Goal: Task Accomplishment & Management: Complete application form

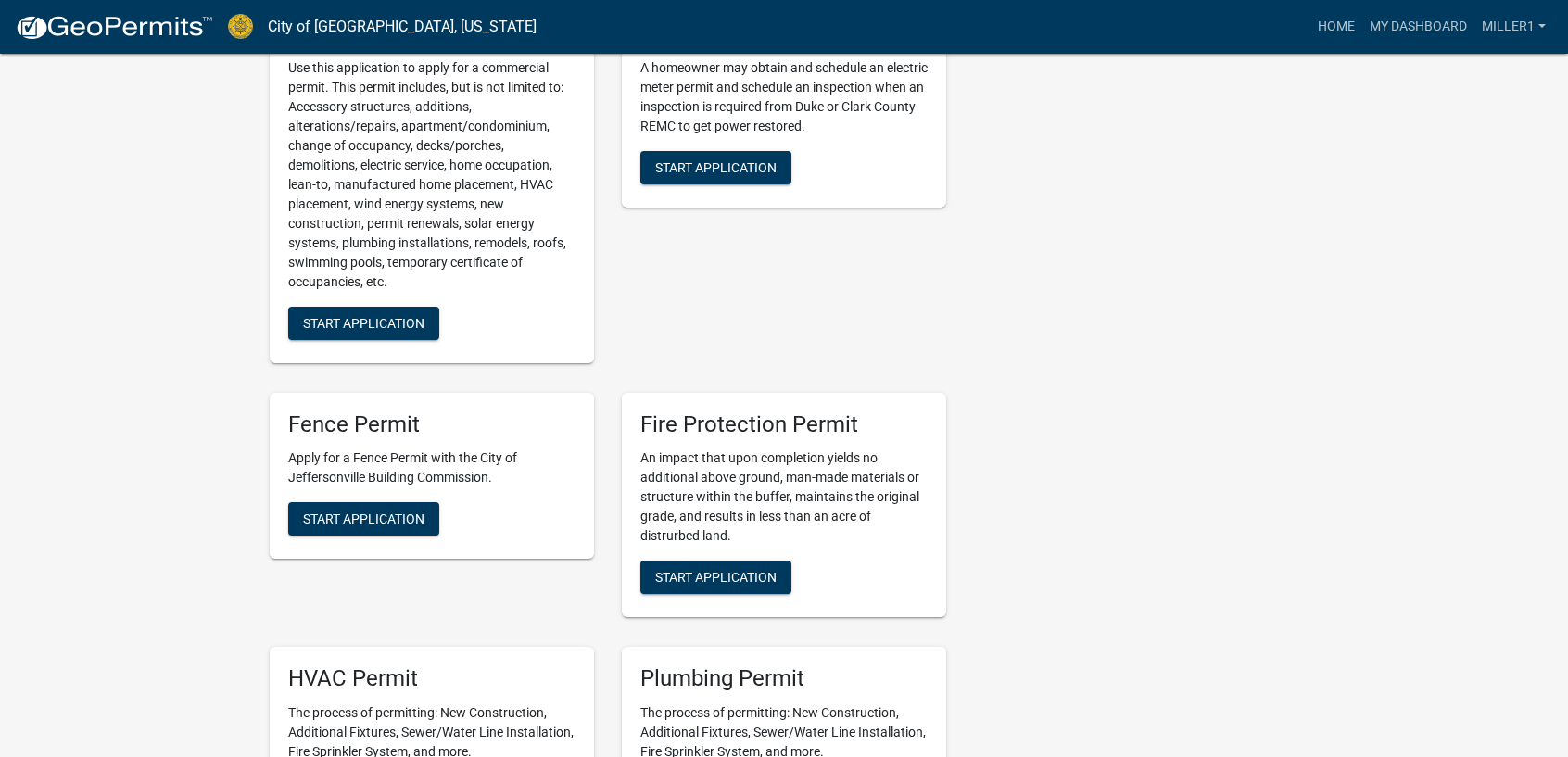
scroll to position [1019, 0]
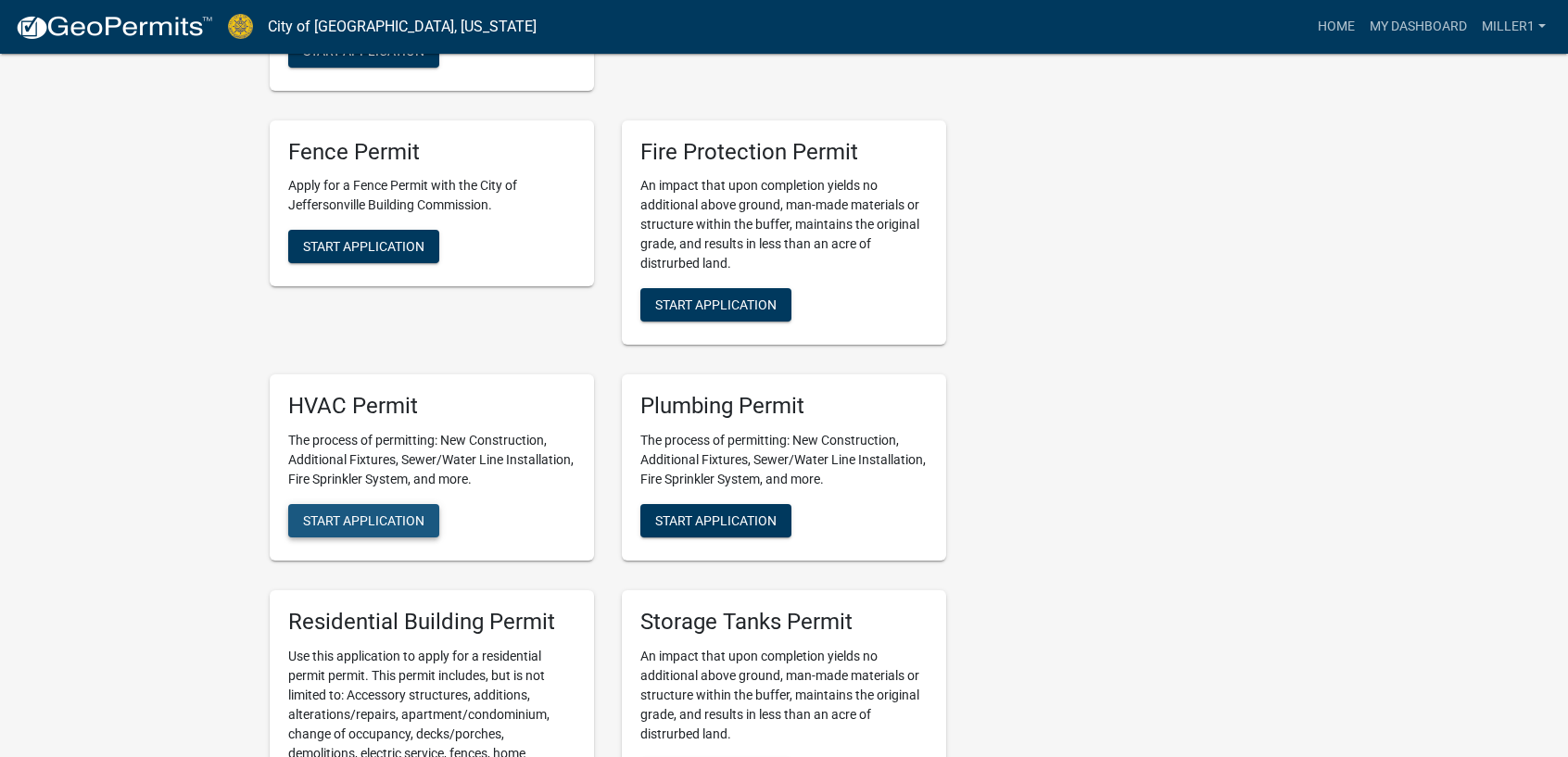
click at [381, 524] on span "Start Application" at bounding box center [364, 520] width 122 height 15
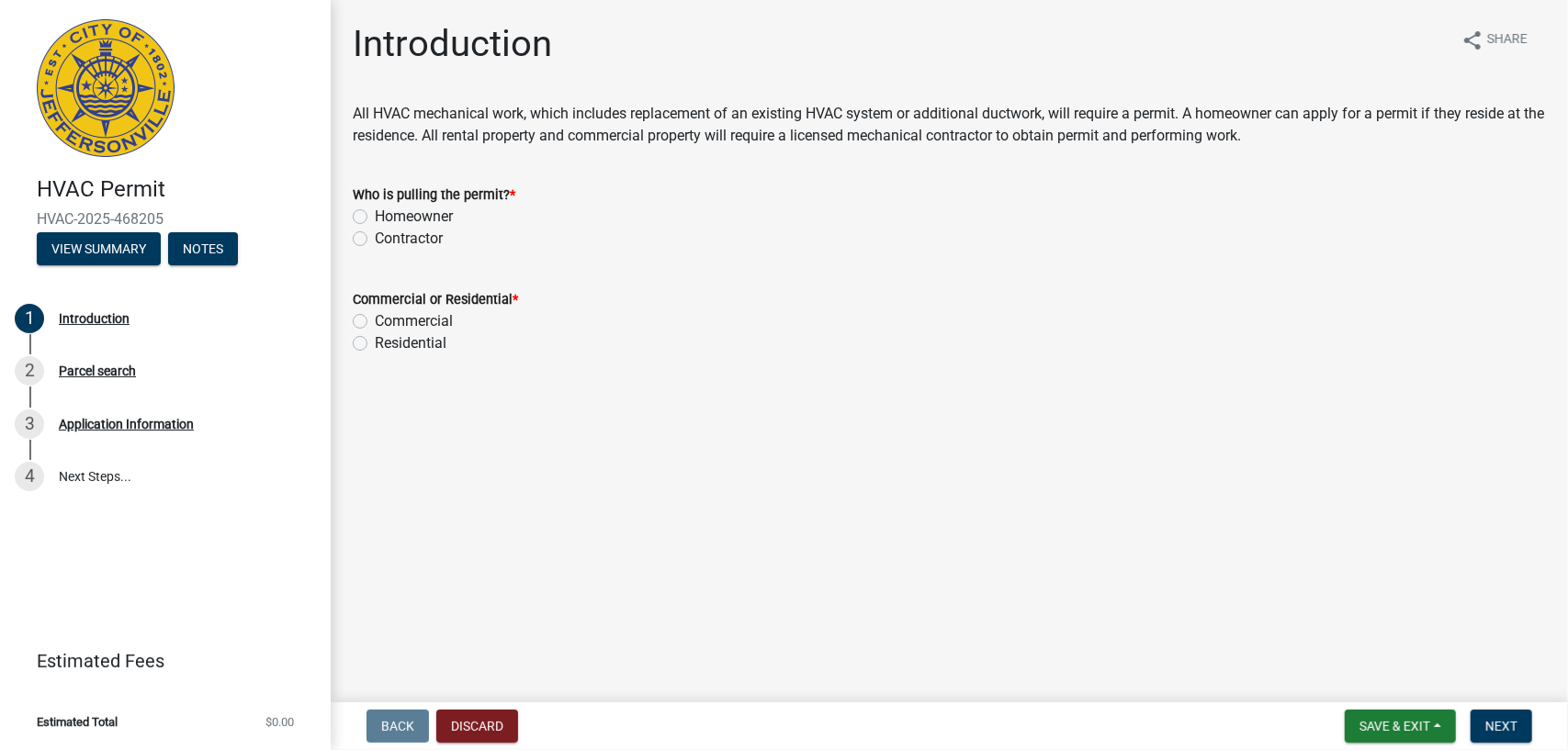
click at [375, 240] on label "Contractor" at bounding box center [409, 239] width 68 height 22
click at [375, 240] on input "Contractor" at bounding box center [381, 234] width 12 height 12
radio input "true"
drag, startPoint x: 357, startPoint y: 343, endPoint x: 394, endPoint y: 351, distance: 37.9
click at [375, 345] on label "Residential" at bounding box center [411, 343] width 72 height 22
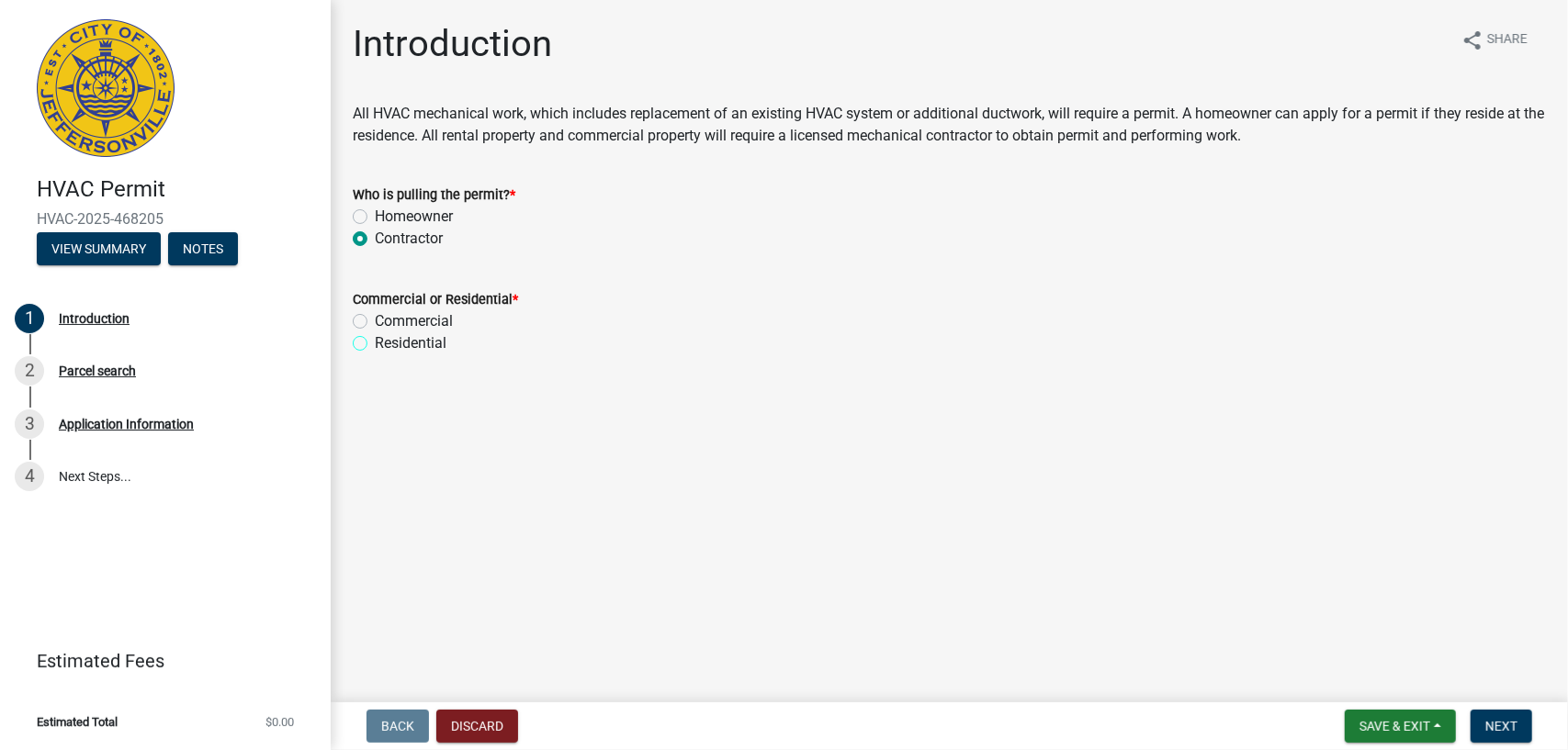
click at [375, 345] on input "Residential" at bounding box center [381, 338] width 12 height 12
radio input "true"
click at [1497, 721] on span "Next" at bounding box center [1502, 726] width 32 height 15
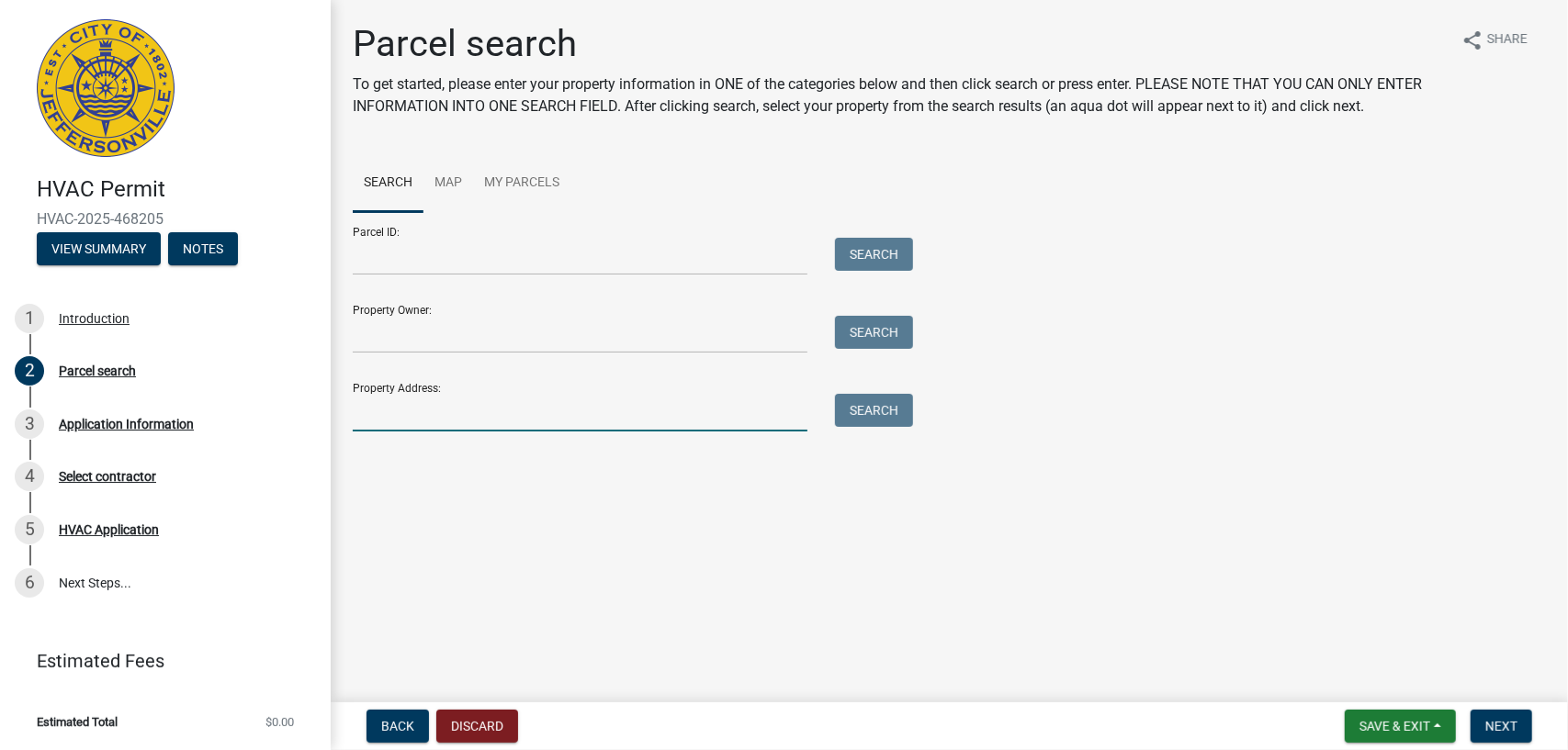
click at [409, 416] on input "Property Address:" at bounding box center [580, 412] width 455 height 38
type input "1160 PARK LAND TRAIL"
click at [854, 405] on button "Search" at bounding box center [874, 410] width 78 height 33
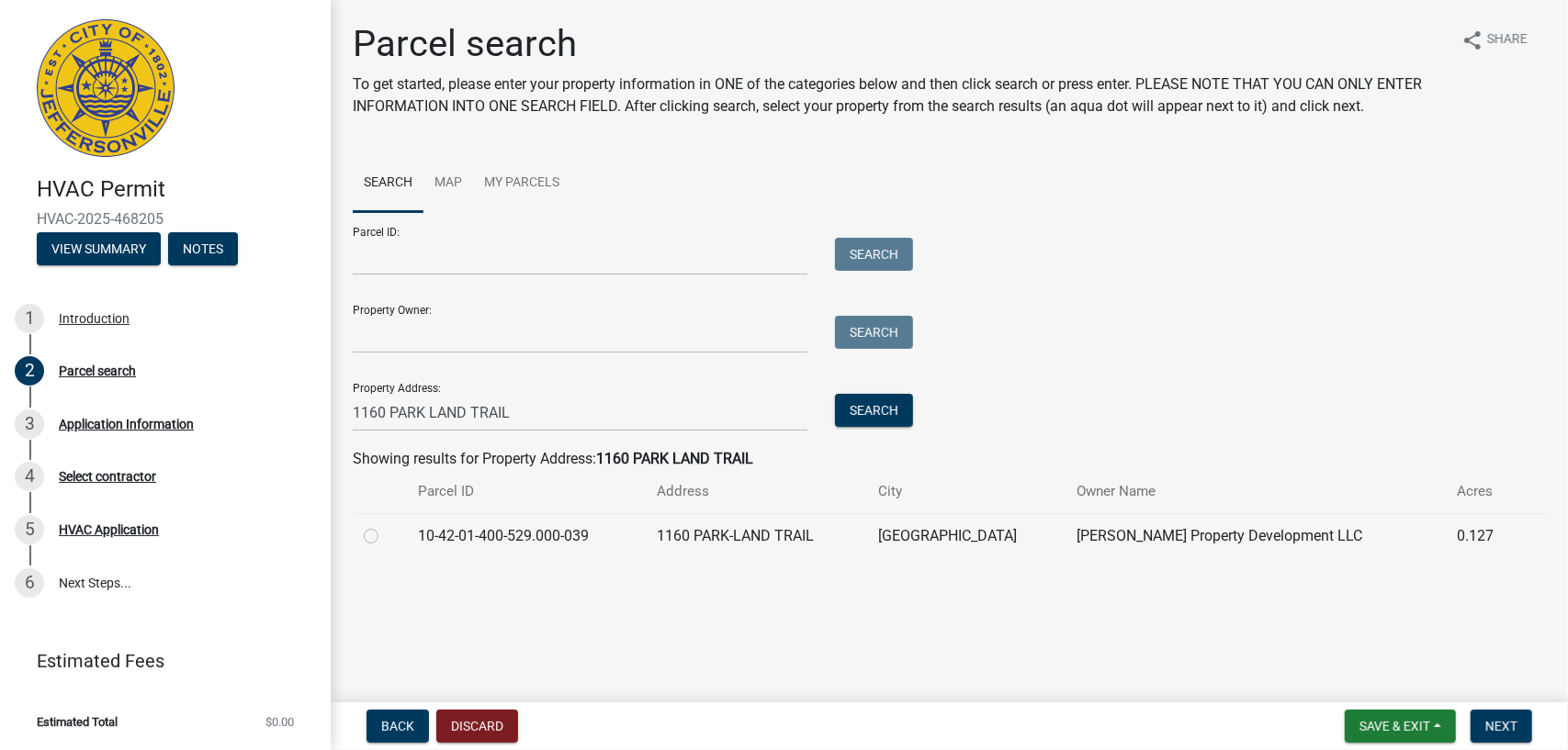
click at [386, 525] on label at bounding box center [386, 525] width 0 height 0
click at [386, 537] on input "radio" at bounding box center [392, 531] width 12 height 12
radio input "true"
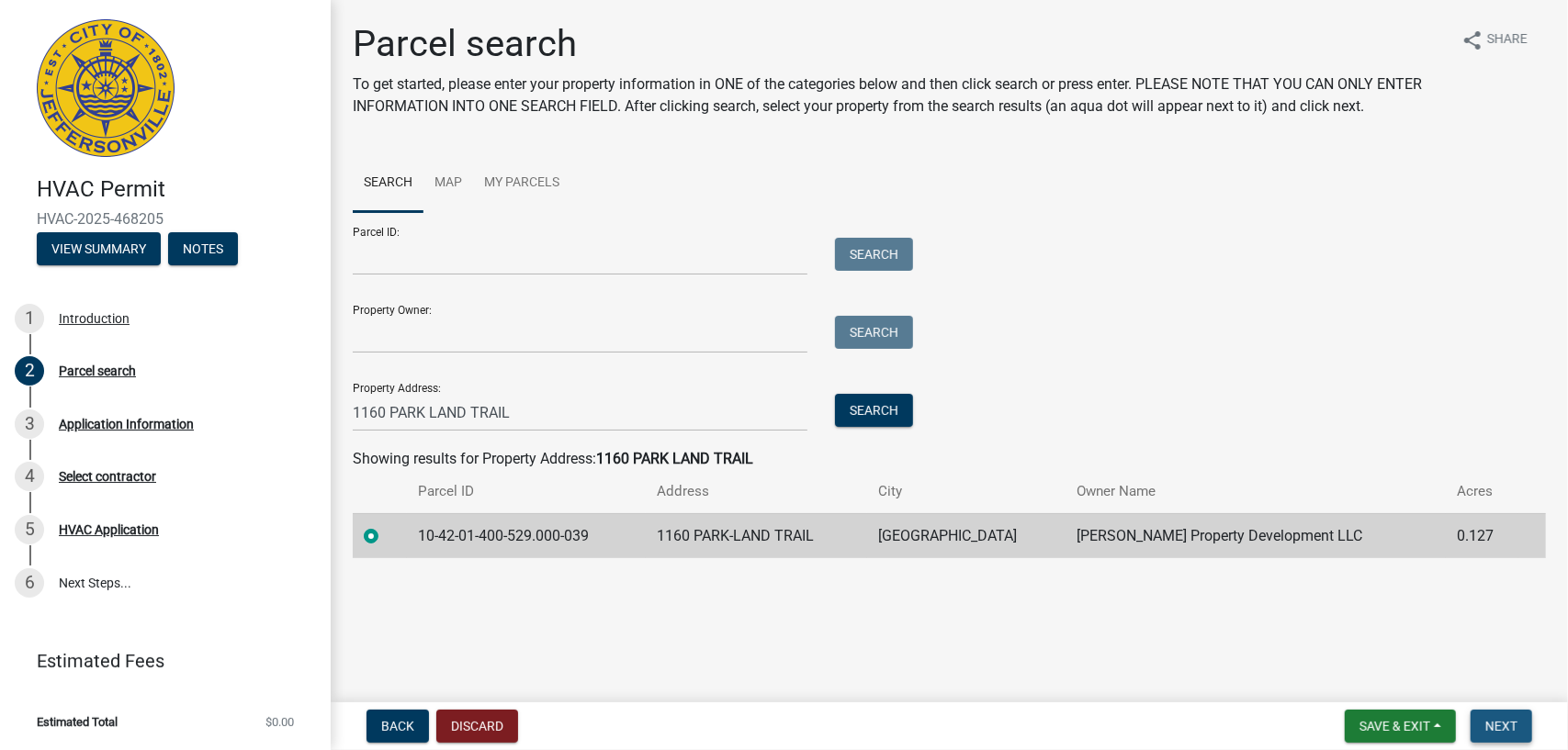
click at [1516, 731] on span "Next" at bounding box center [1502, 726] width 32 height 15
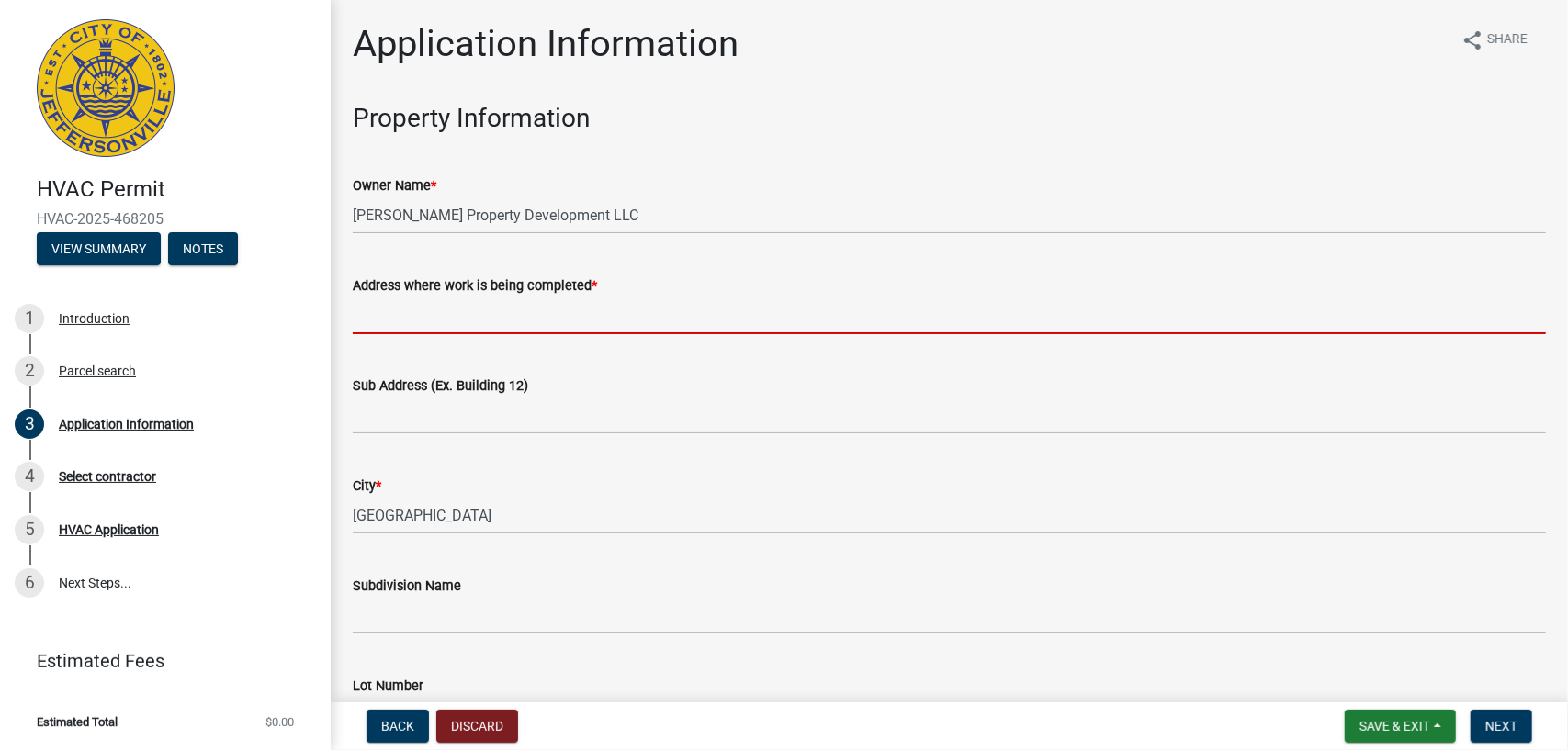
click at [378, 317] on input "Address where work is being completed *" at bounding box center [949, 316] width 1194 height 38
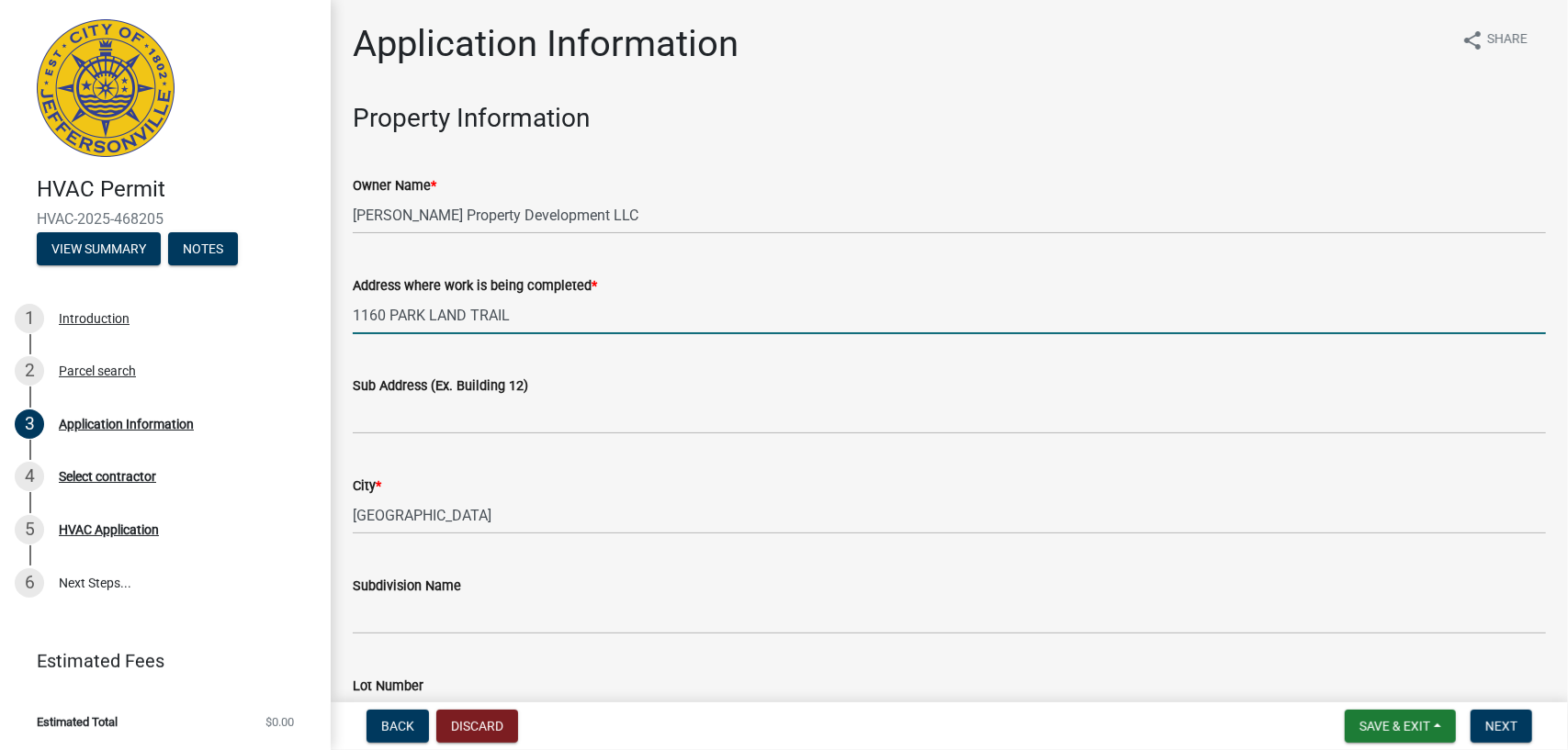
type input "1160 PARK LAND TRAIL"
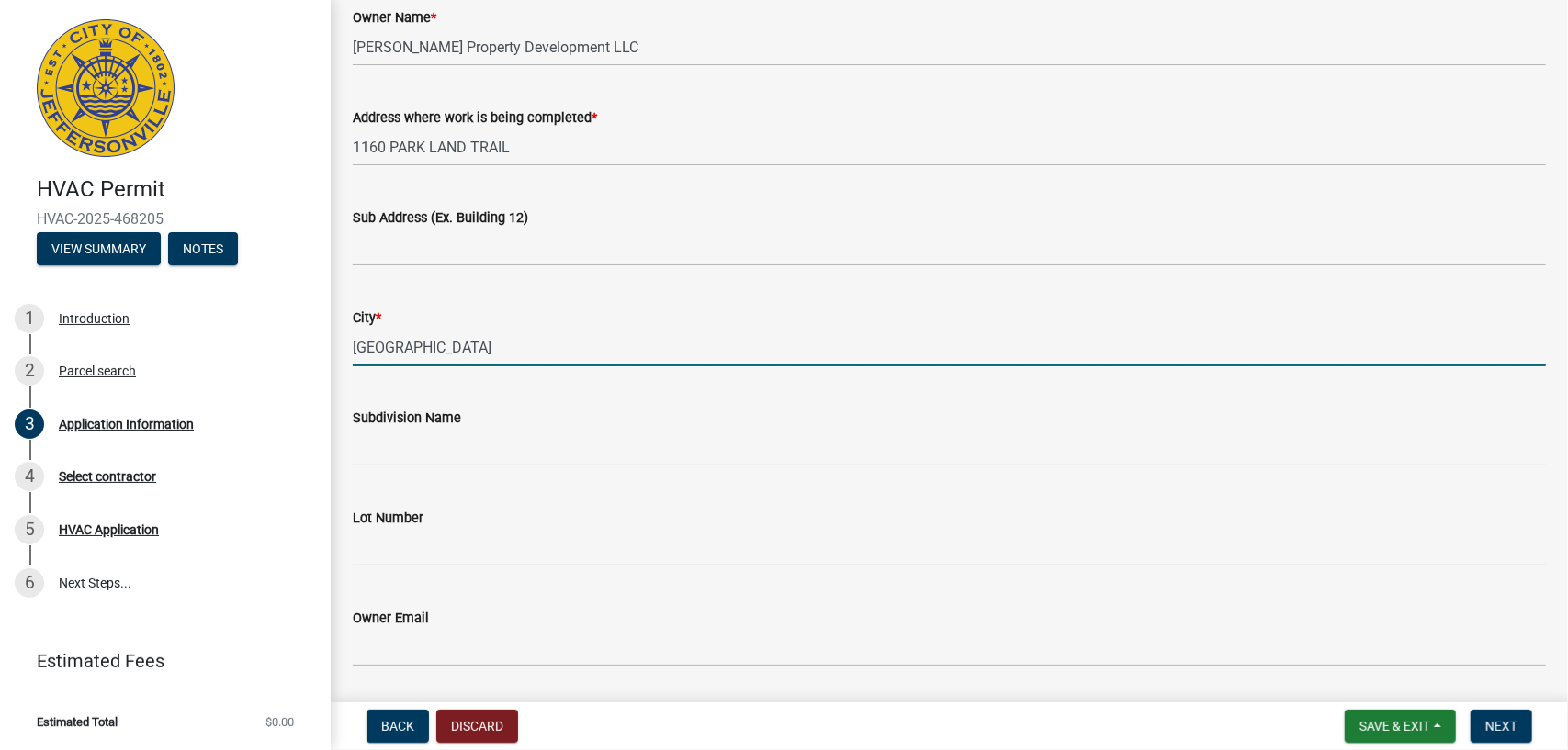
scroll to position [276, 0]
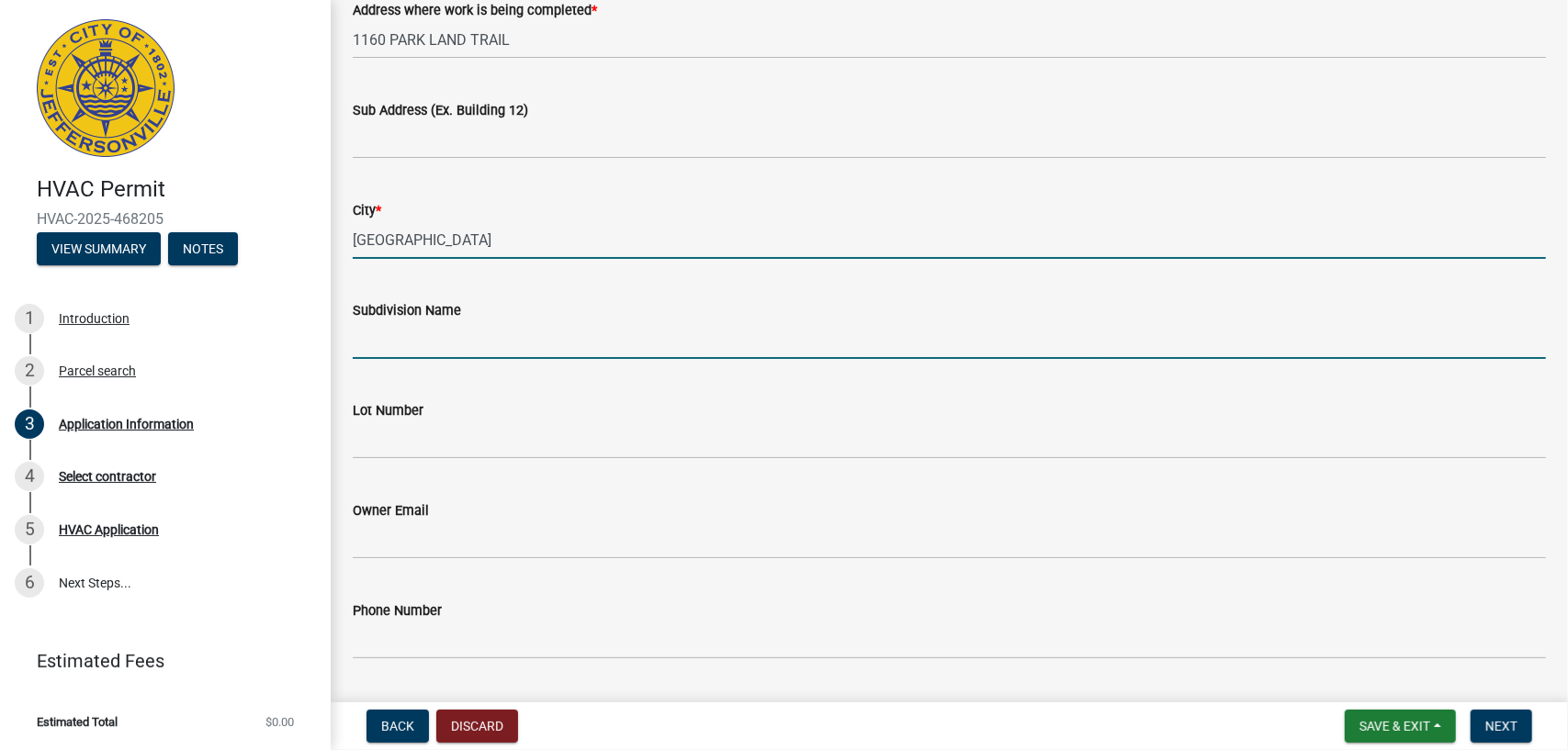
click at [399, 338] on input "Subdivision Name" at bounding box center [949, 340] width 1194 height 38
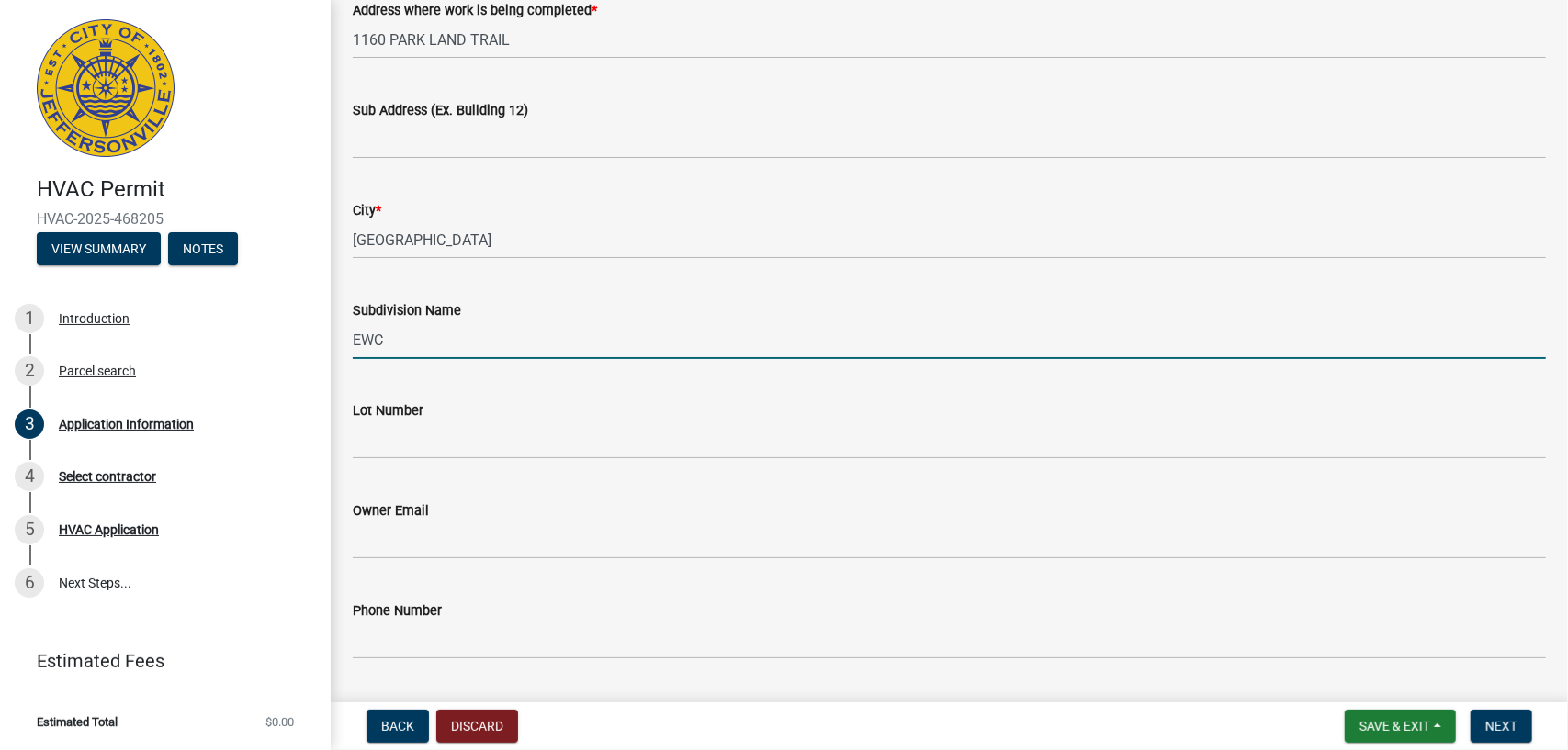
type input "EWC"
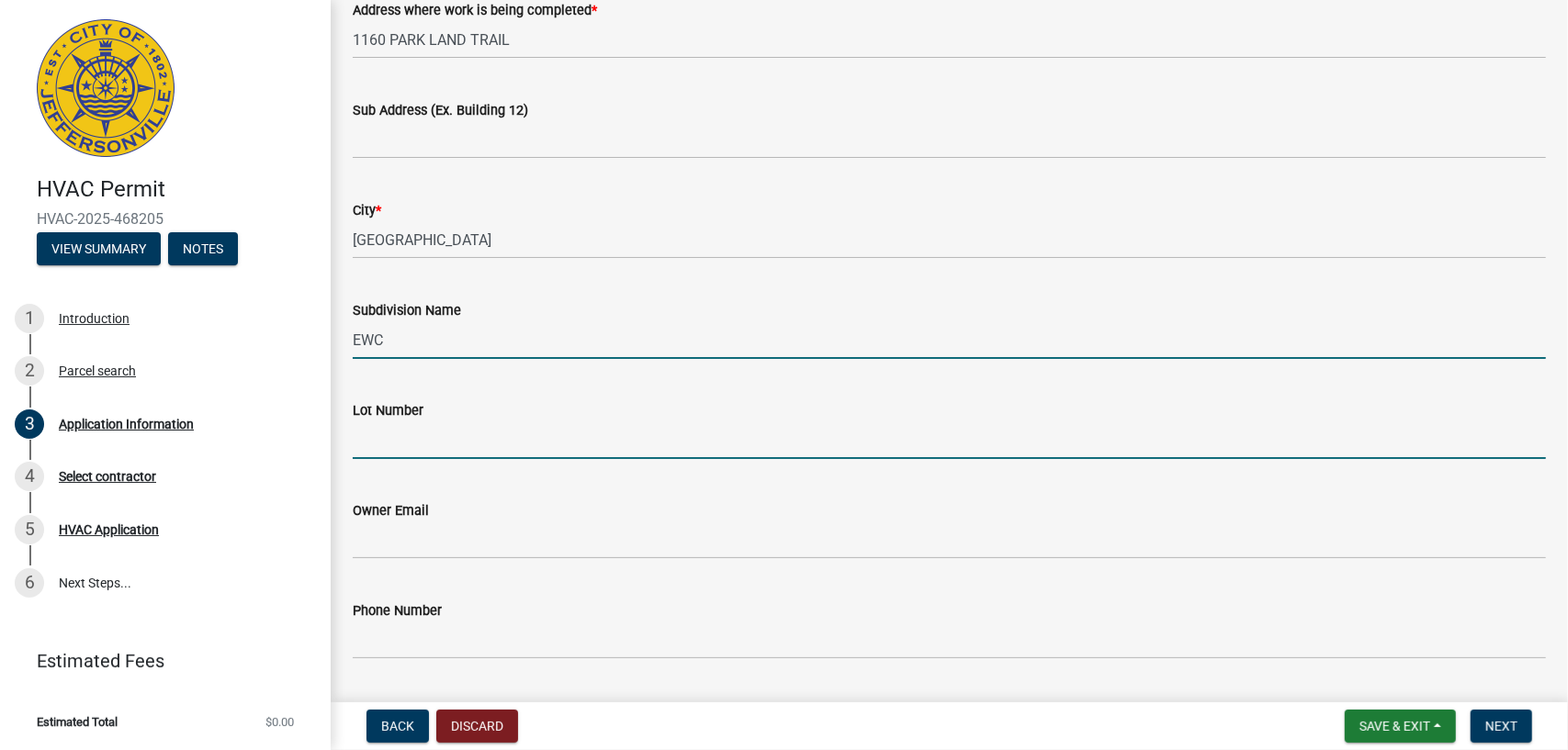
click at [384, 447] on input "Lot Number" at bounding box center [949, 440] width 1194 height 38
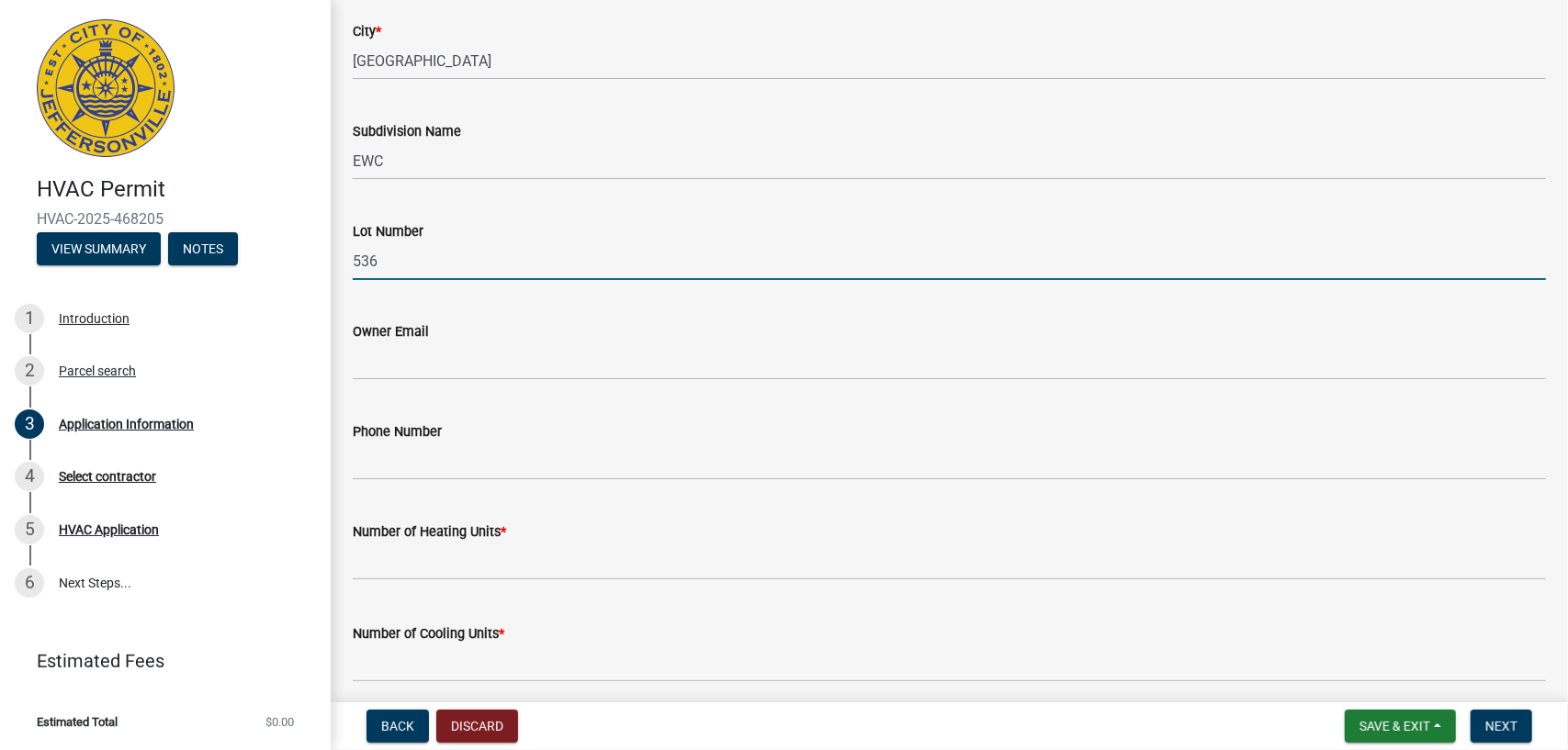
scroll to position [459, 0]
type input "536"
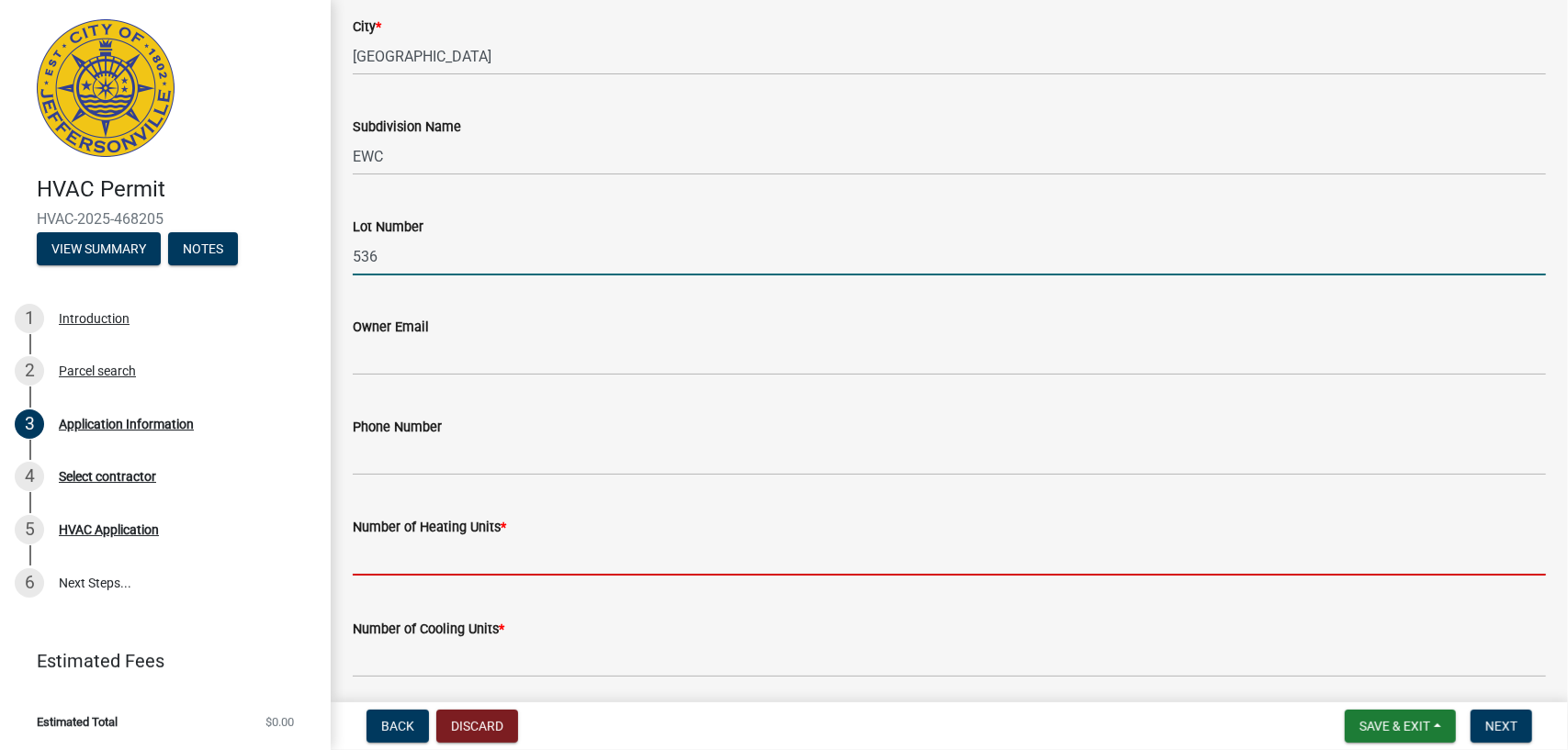
click at [399, 570] on input "text" at bounding box center [949, 556] width 1194 height 38
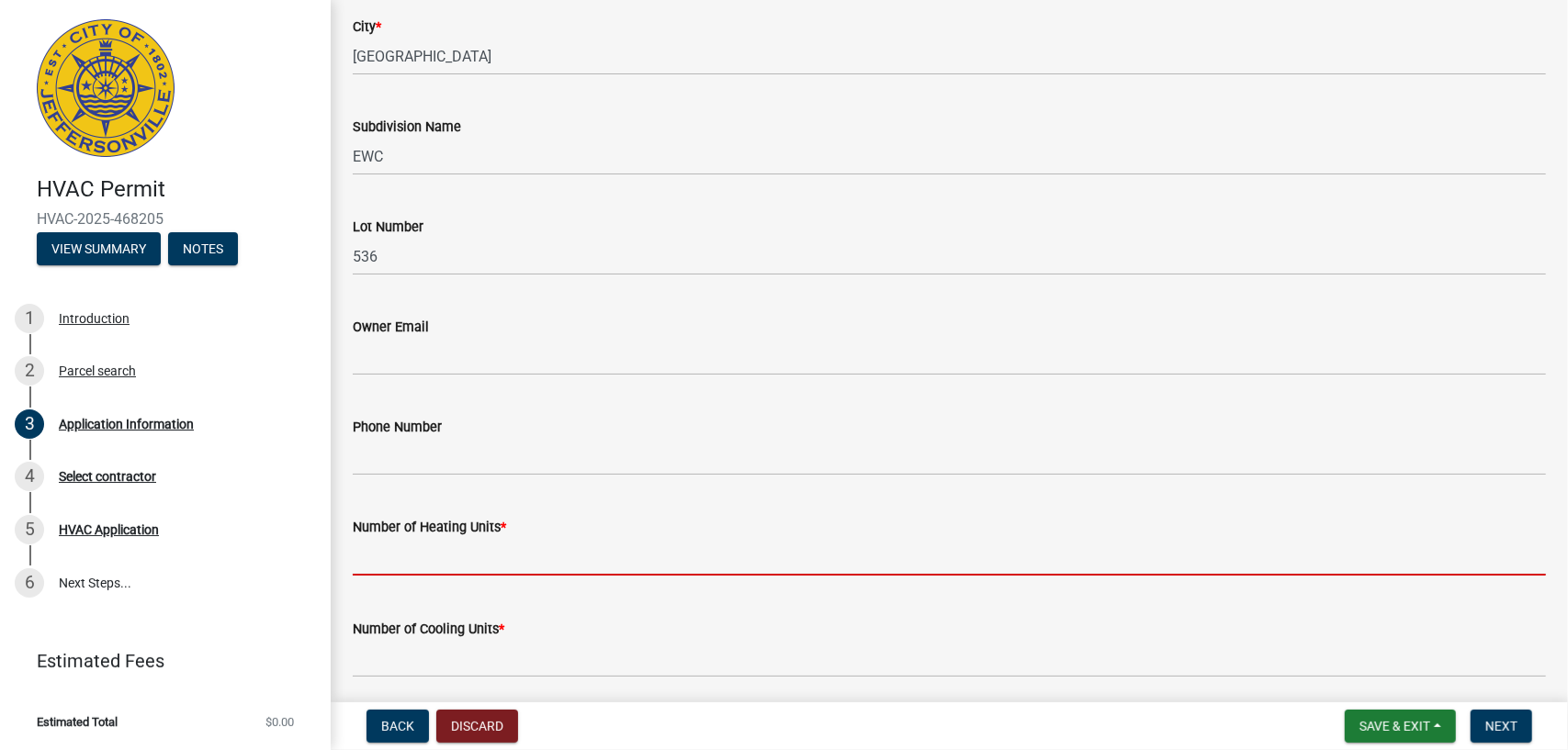
type input "2"
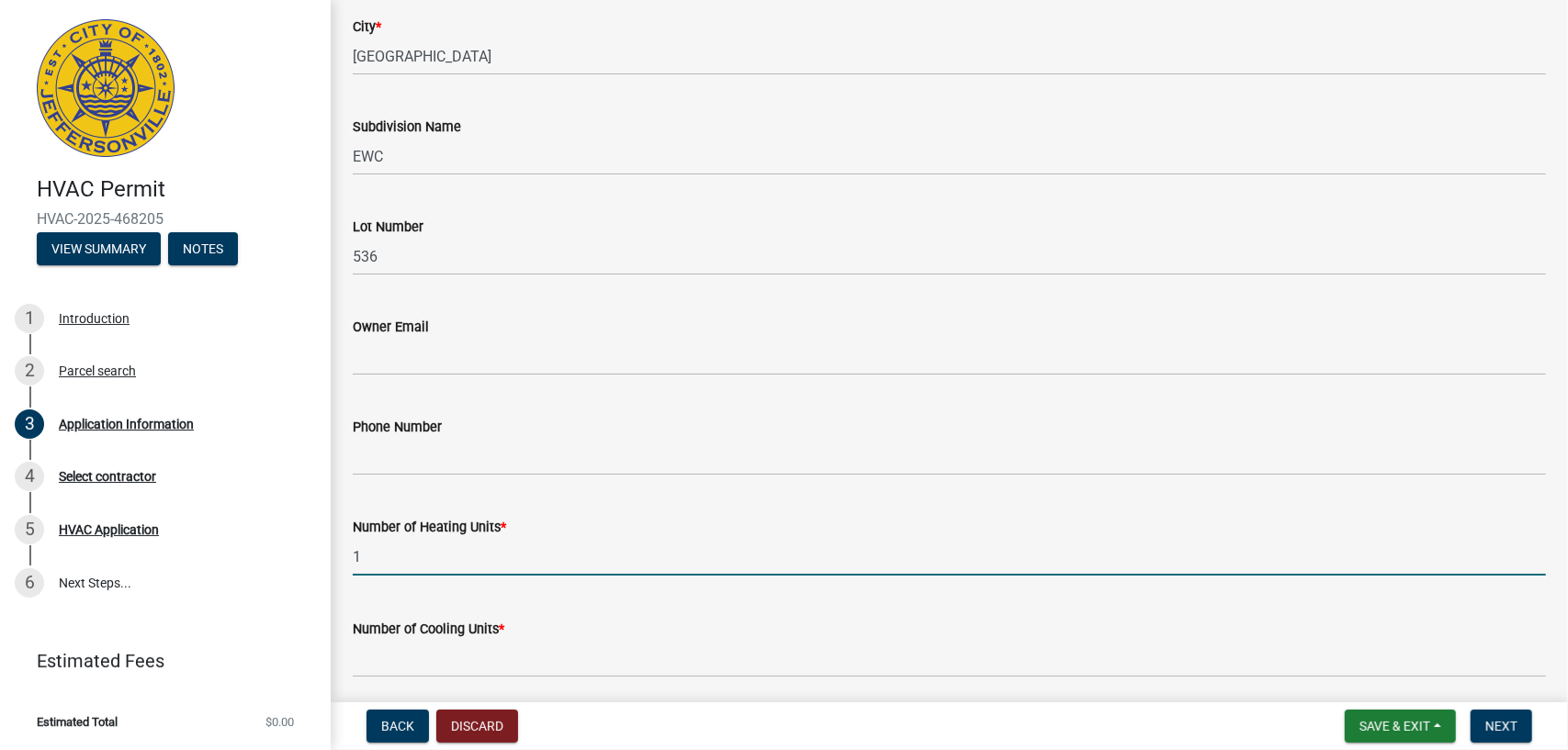
type input "1"
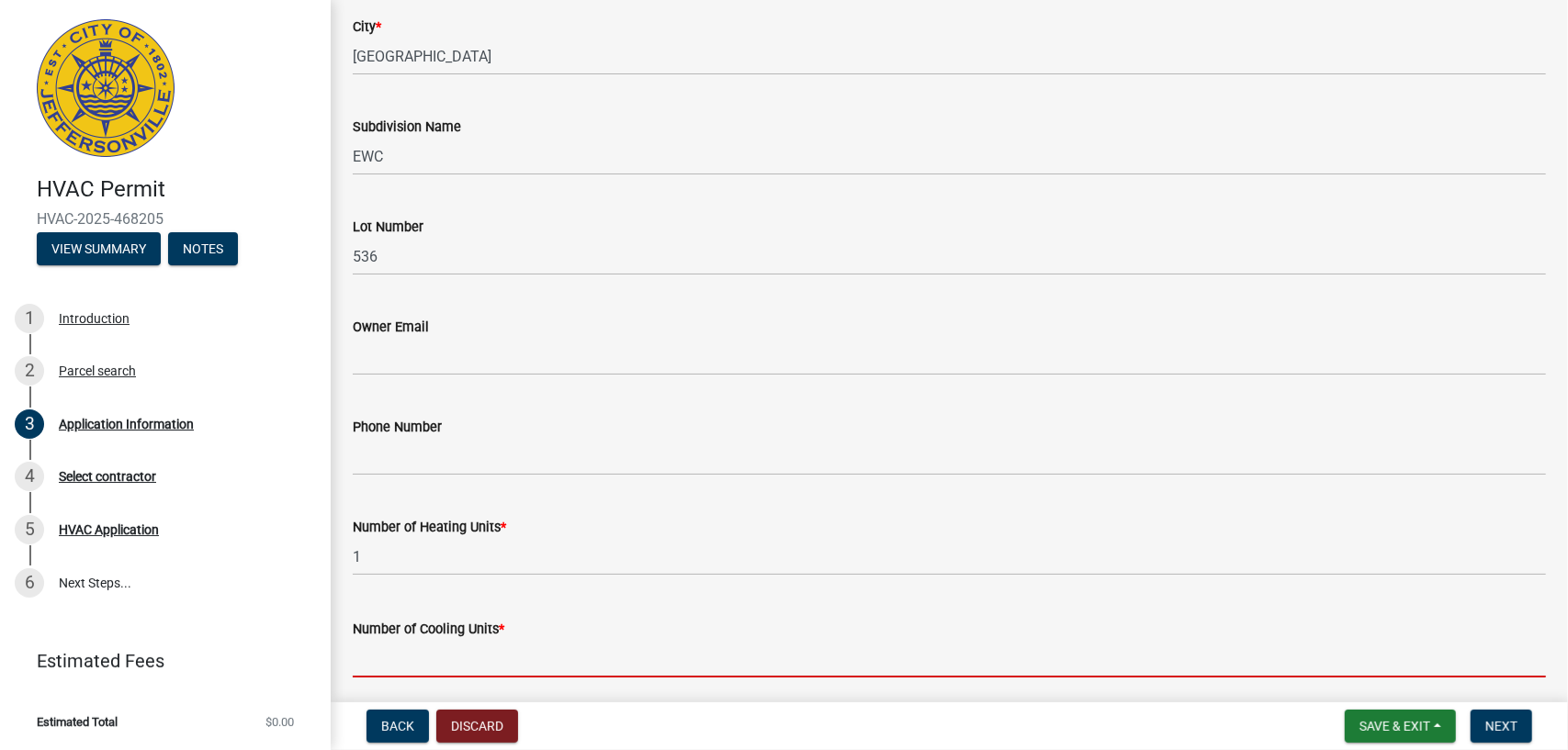
click at [361, 660] on input "text" at bounding box center [949, 658] width 1194 height 38
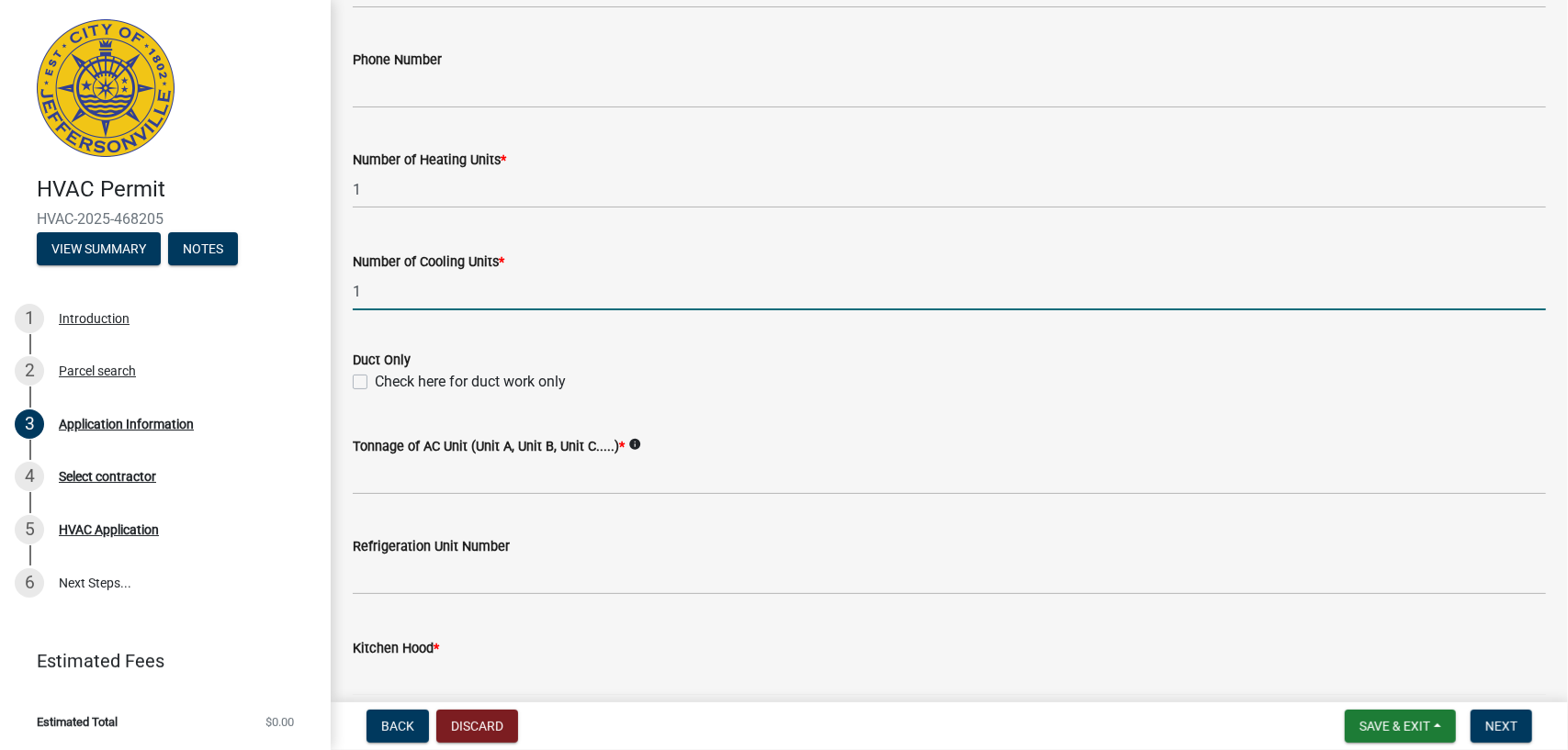
scroll to position [1010, 0]
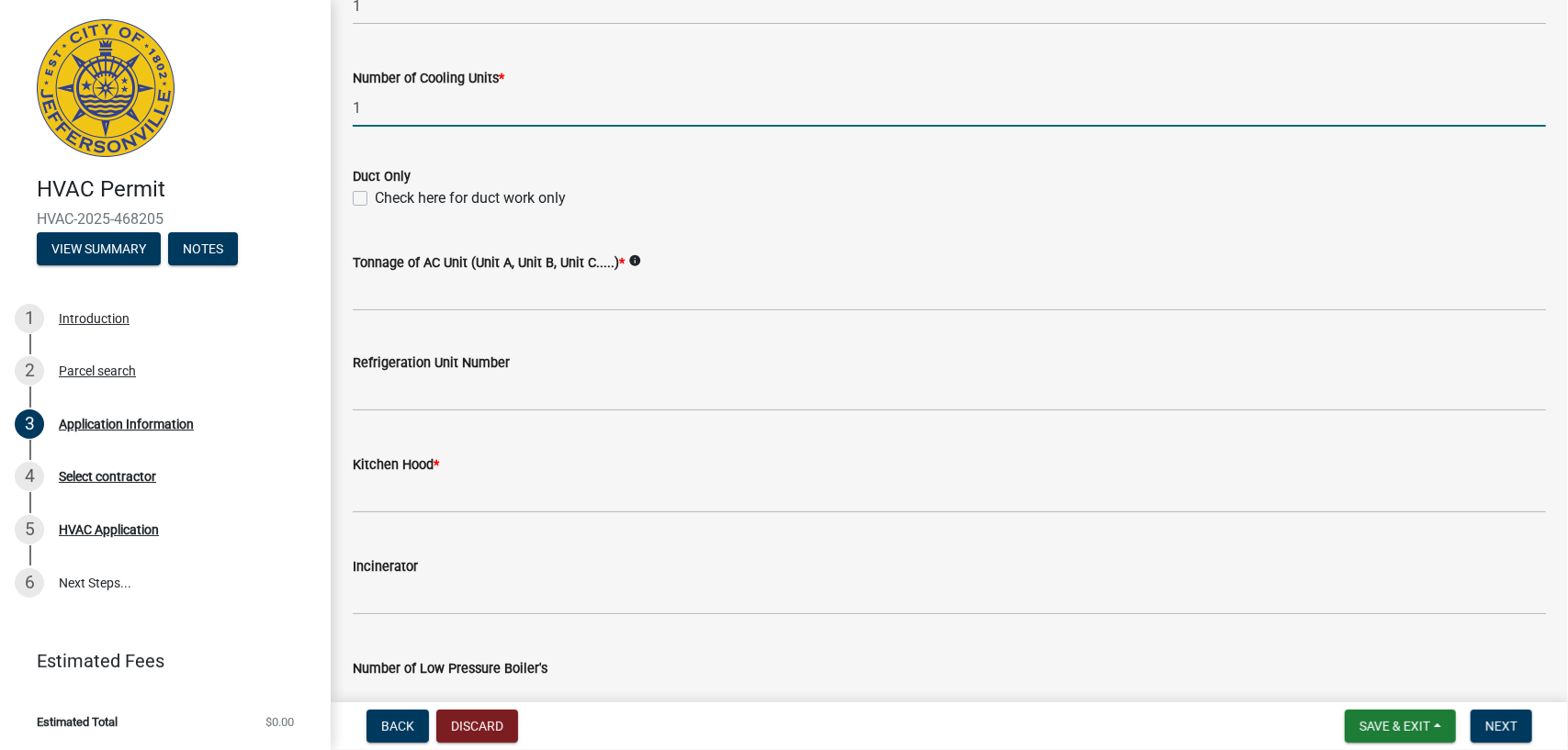
type input "1"
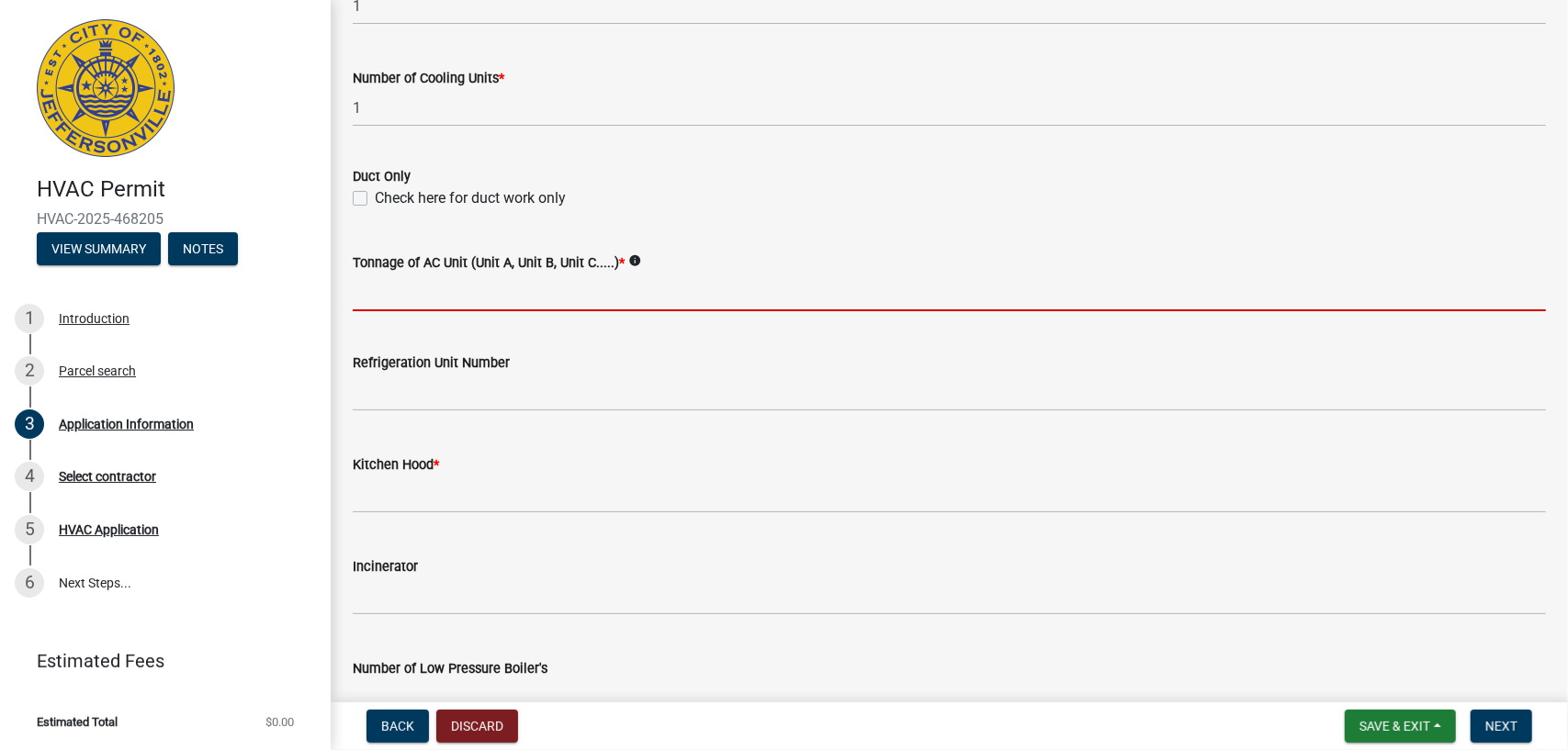
click at [382, 291] on input "Tonnage of AC Unit (Unit A, Unit B, Unit C.....) *" at bounding box center [949, 292] width 1194 height 38
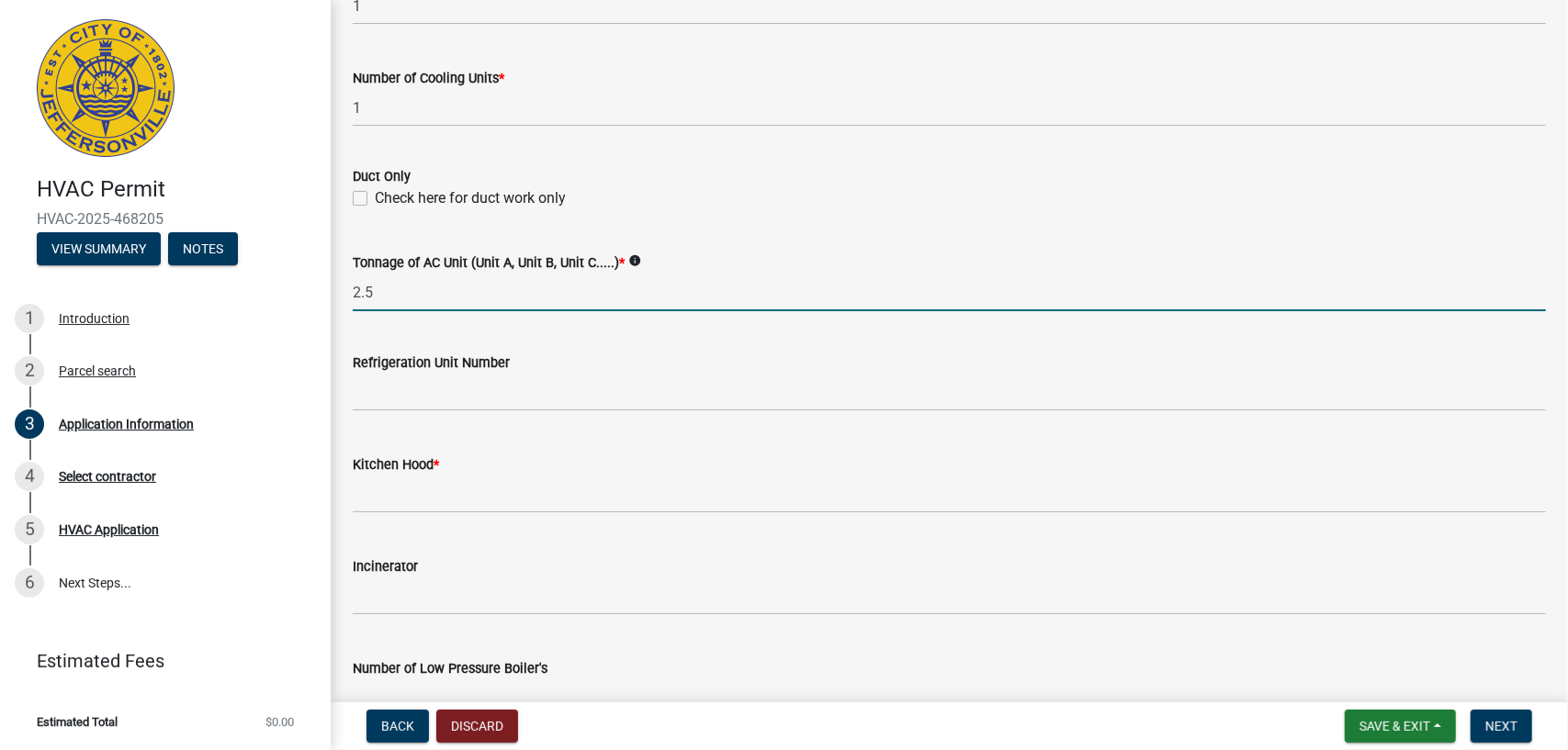
type input "2.5"
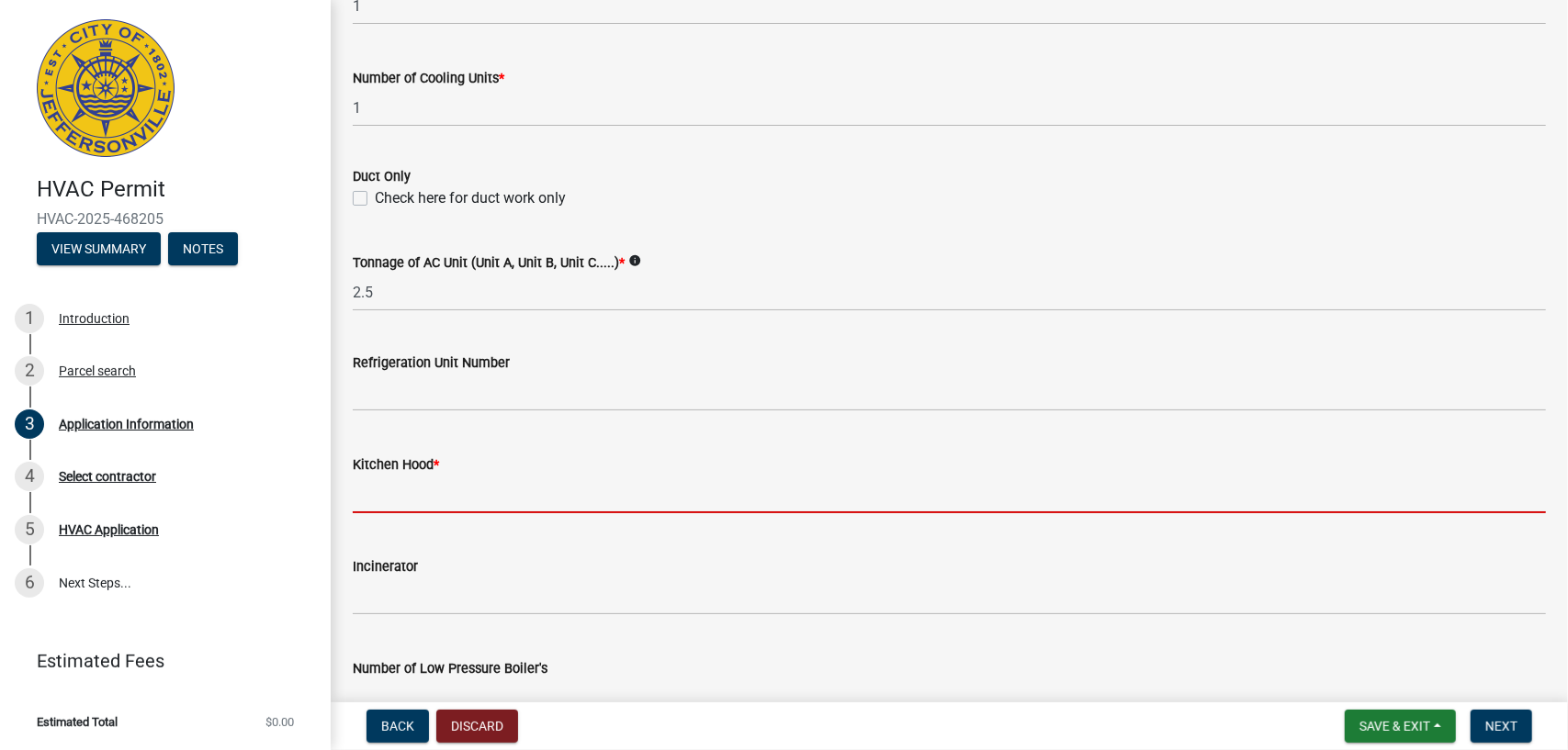
click at [418, 505] on input "text" at bounding box center [949, 494] width 1194 height 38
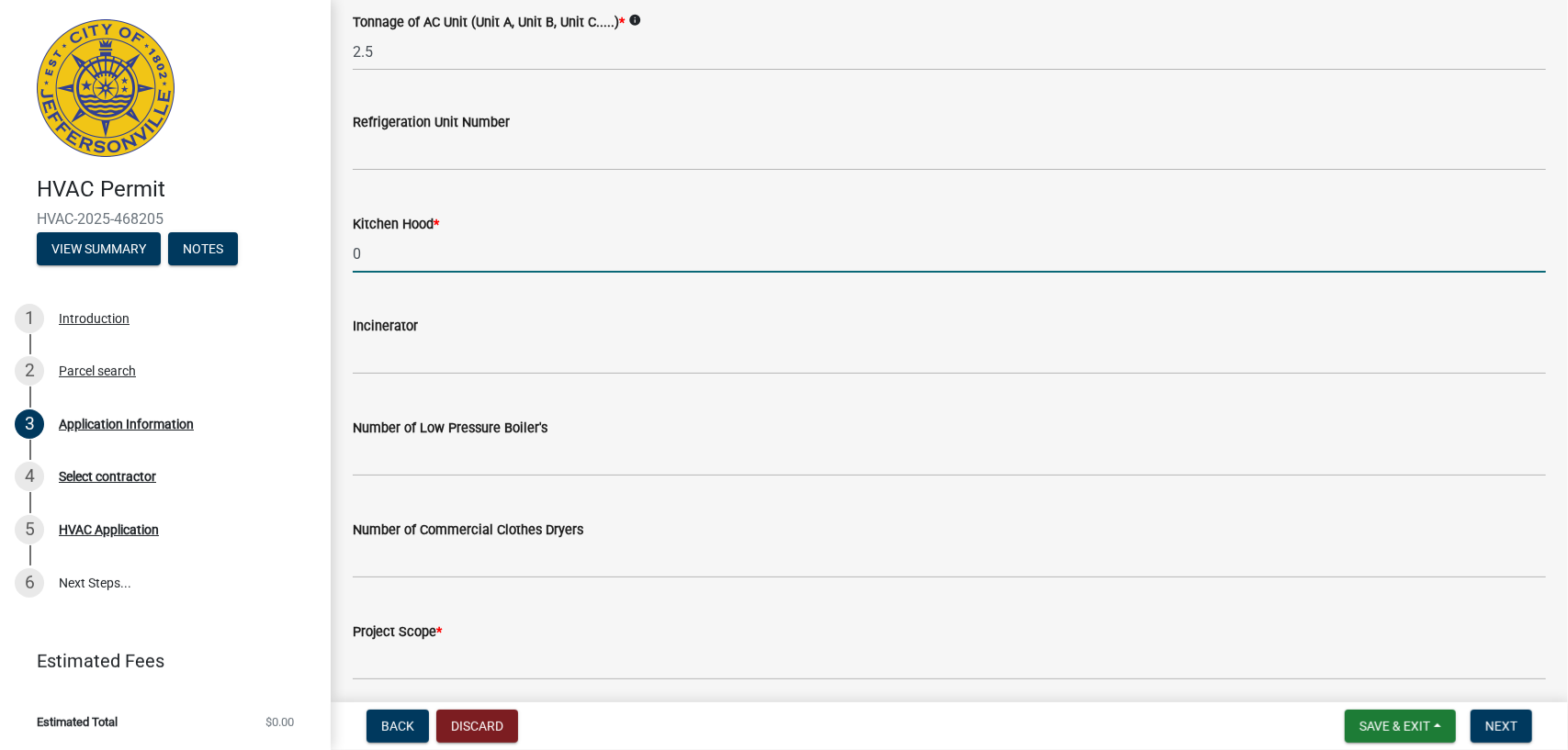
scroll to position [1322, 0]
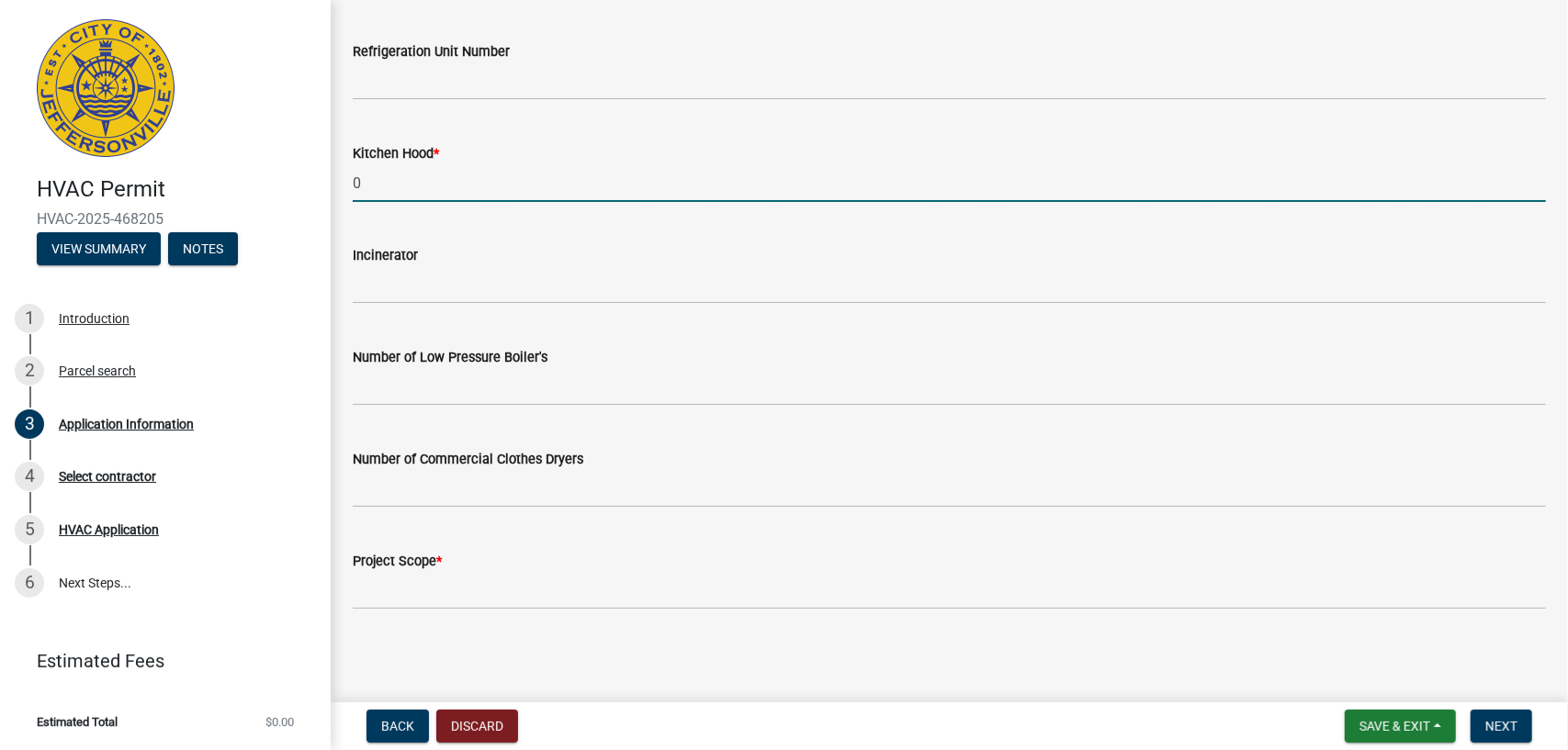
type input "0"
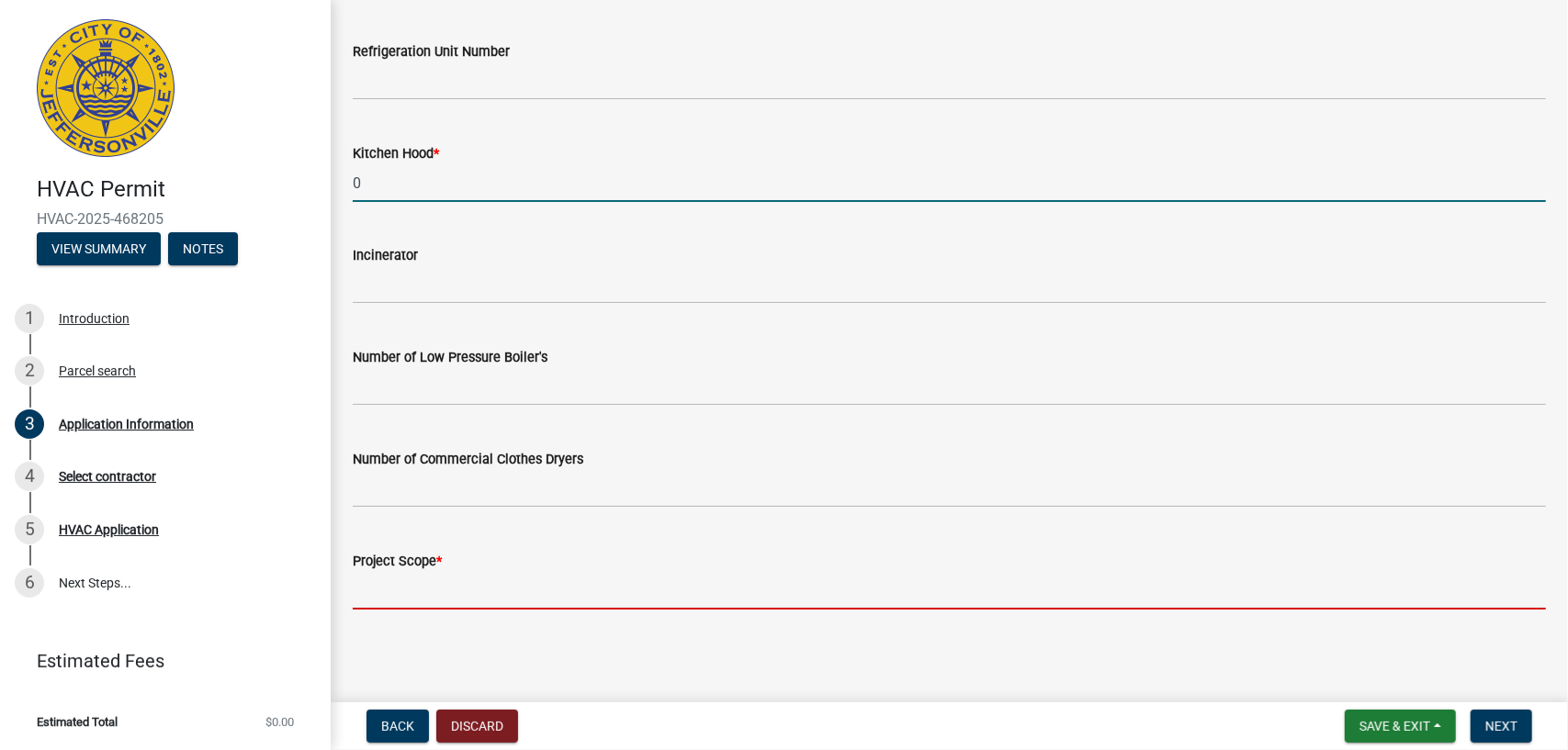
drag, startPoint x: 385, startPoint y: 586, endPoint x: 427, endPoint y: 586, distance: 42.0
click at [385, 586] on input "Project Scope *" at bounding box center [949, 590] width 1194 height 38
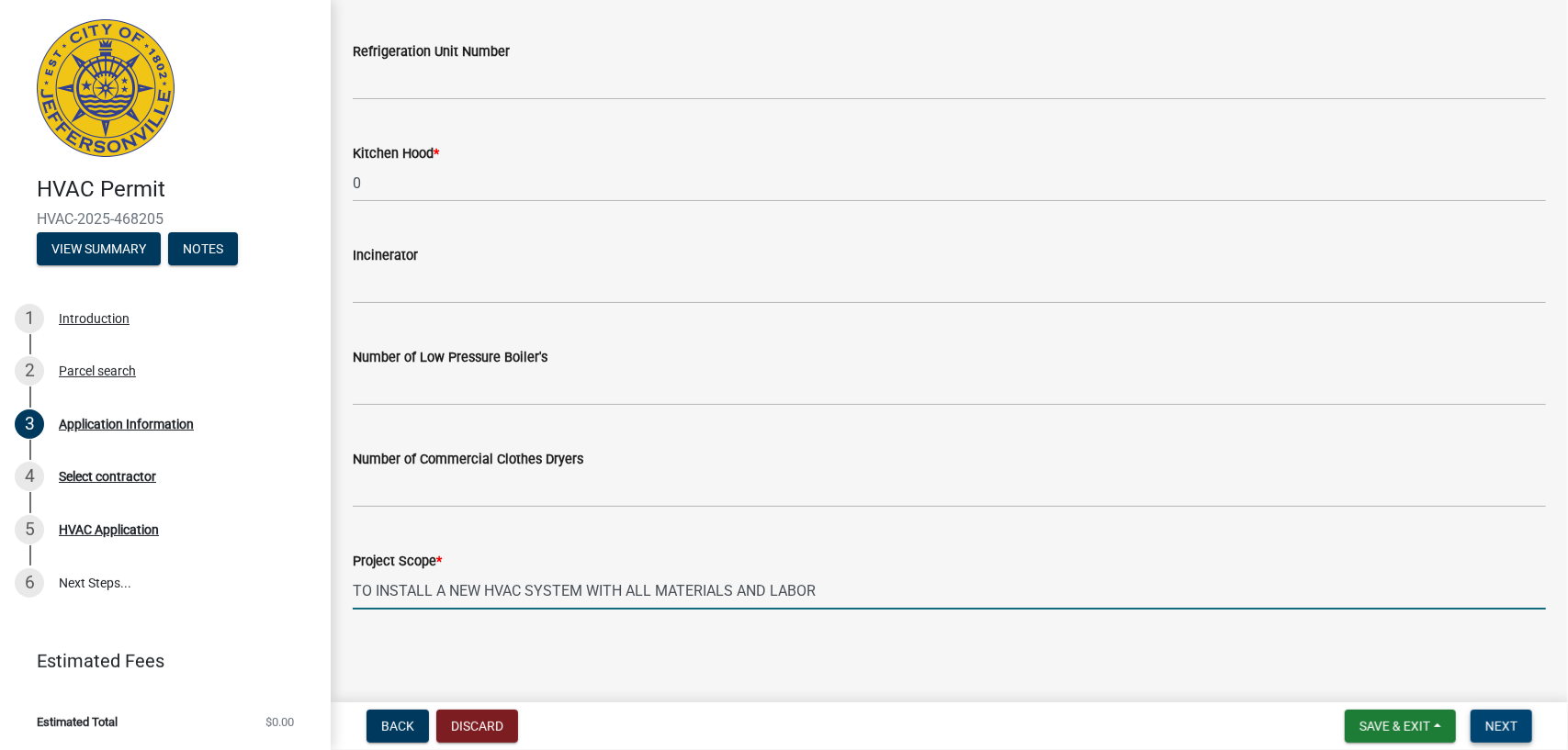
type input "TO INSTALL A NEW HVAC SYSTEM WITH ALL MATERIALS AND LABOR"
click at [1501, 733] on span "Next" at bounding box center [1502, 726] width 32 height 15
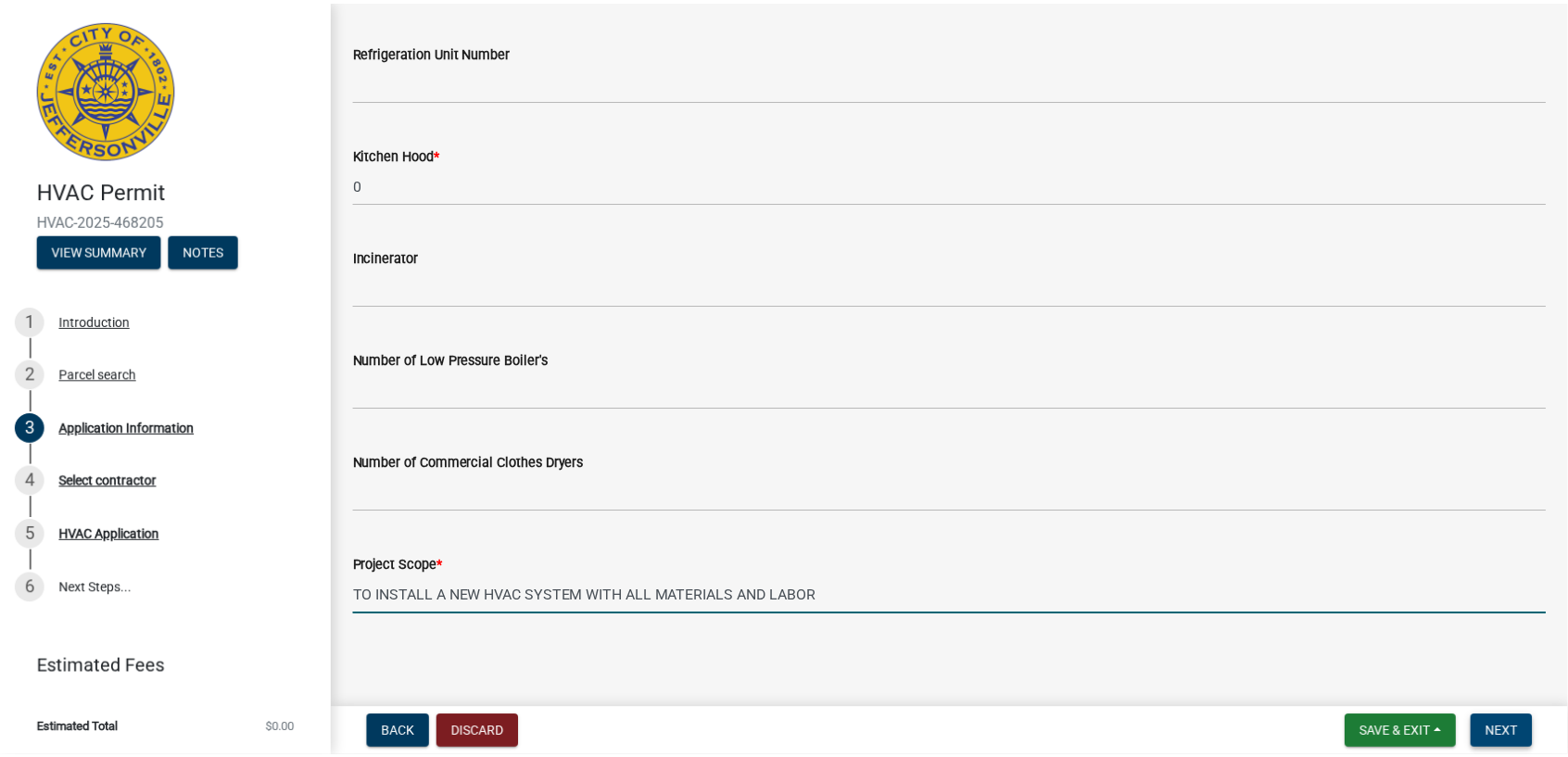
scroll to position [0, 0]
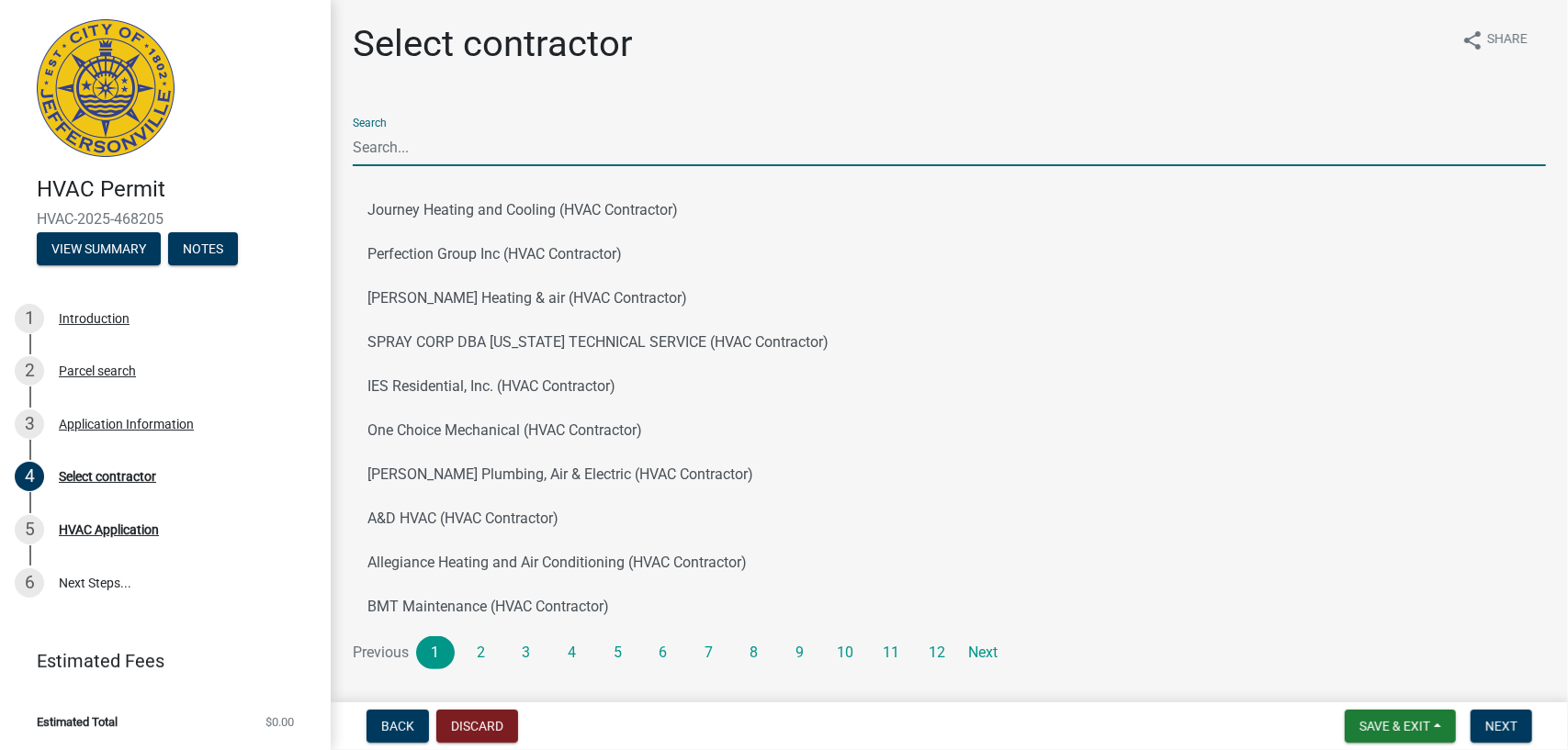
click at [409, 159] on input "Search" at bounding box center [949, 147] width 1194 height 38
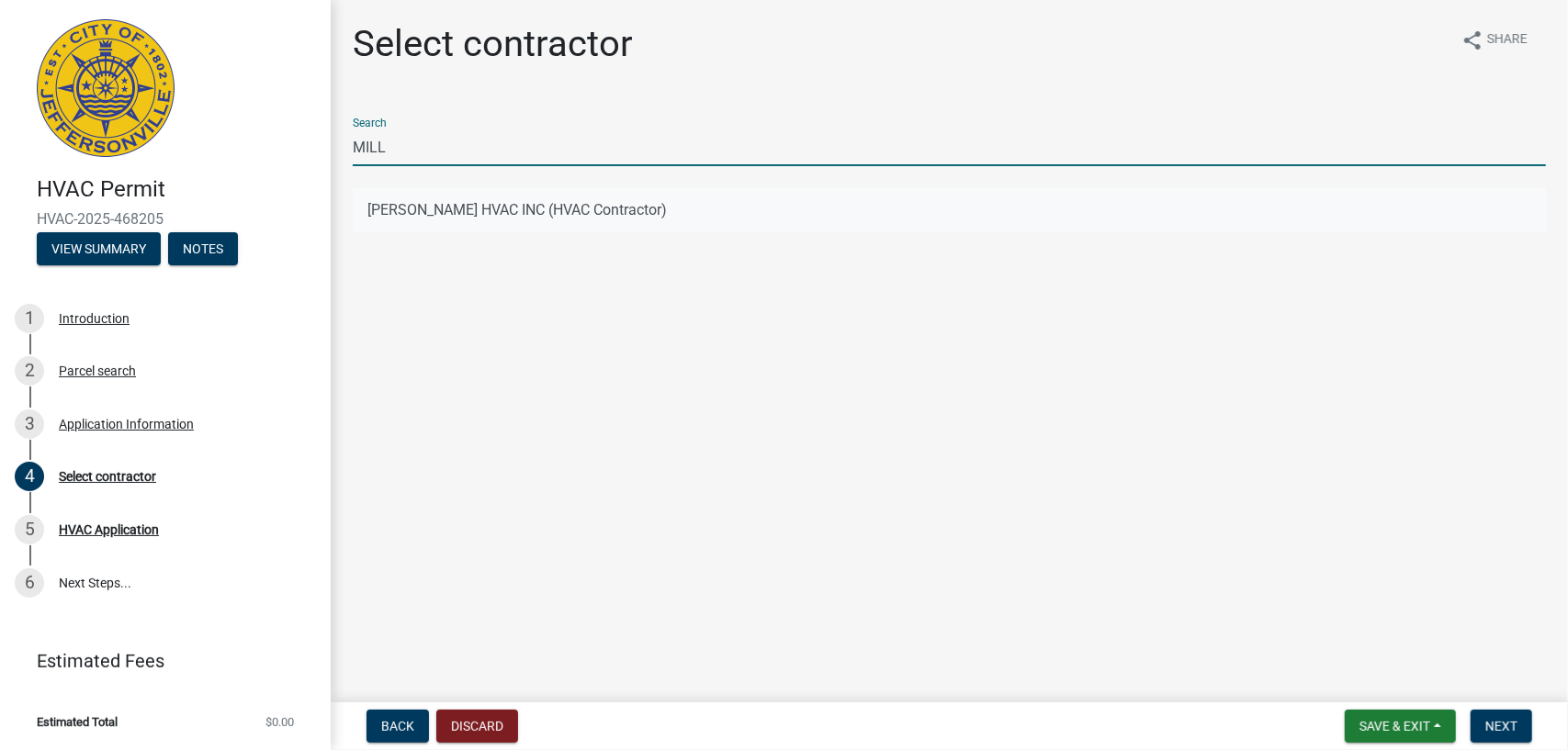
type input "MILL"
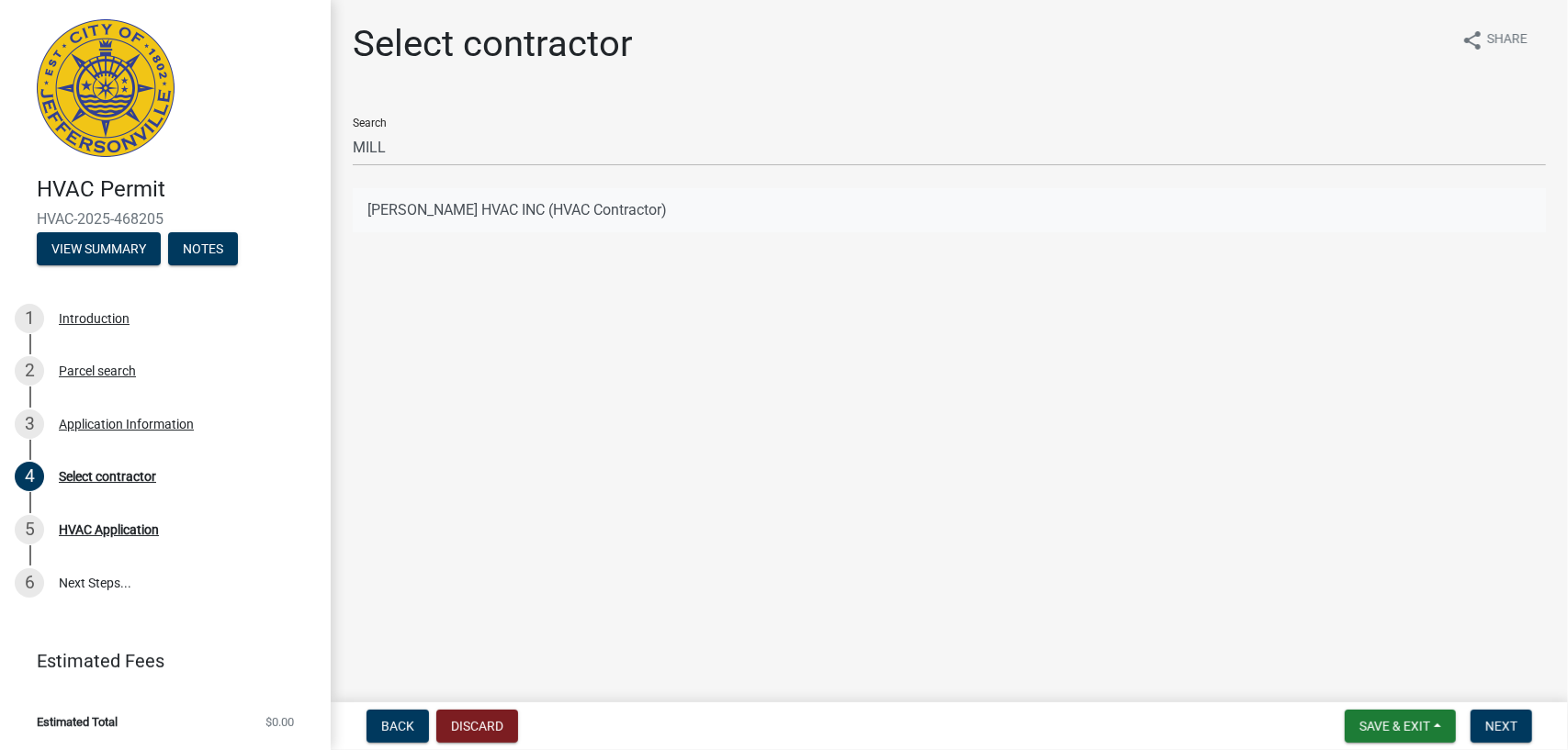
click at [525, 214] on button "[PERSON_NAME] HVAC INC (HVAC Contractor)" at bounding box center [949, 209] width 1194 height 44
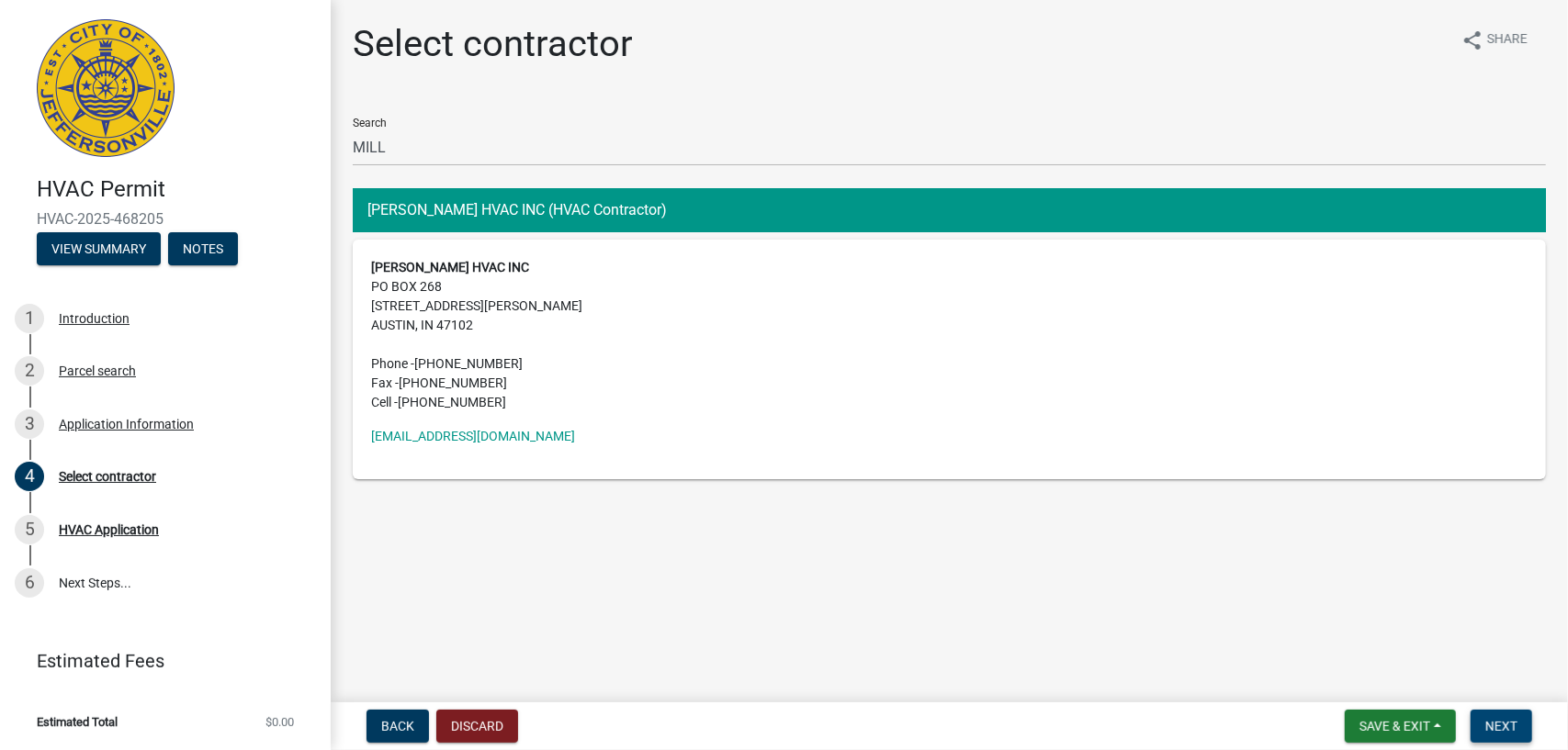
click at [1505, 727] on span "Next" at bounding box center [1502, 726] width 32 height 15
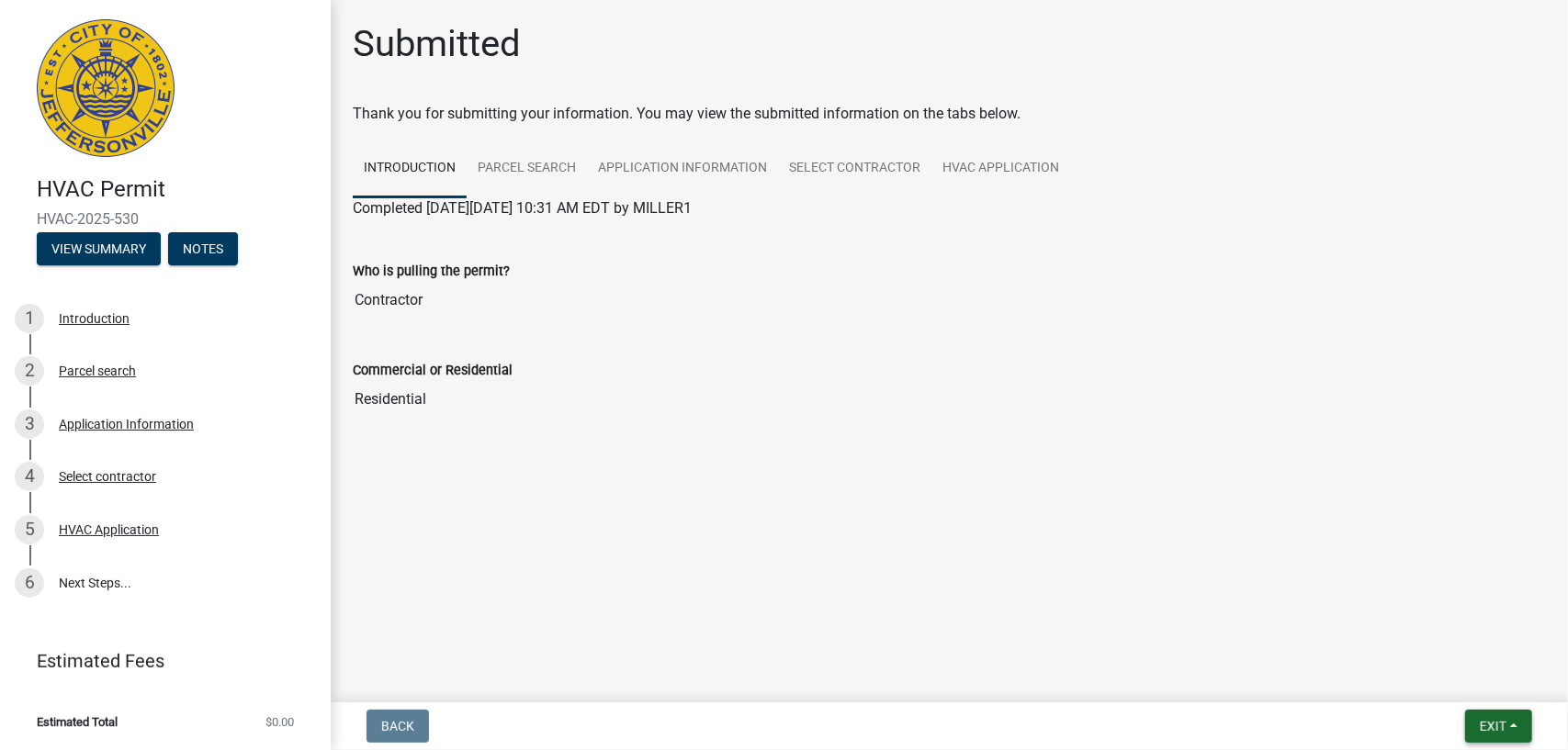
click at [1502, 723] on span "Exit" at bounding box center [1493, 726] width 26 height 15
click at [1424, 674] on button "Save & Exit" at bounding box center [1460, 678] width 147 height 44
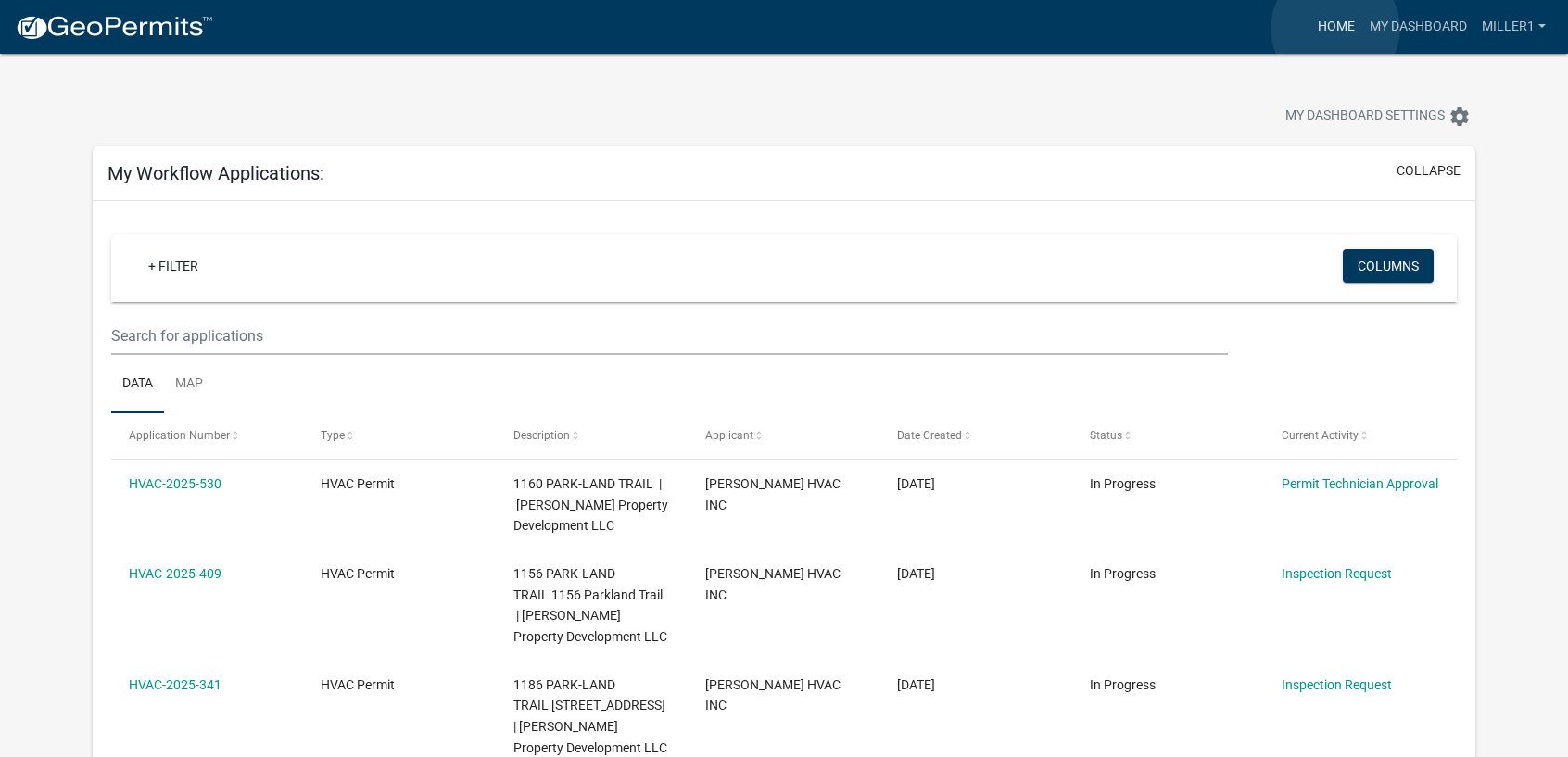
click at [1336, 29] on link "Home" at bounding box center [1336, 27] width 52 height 35
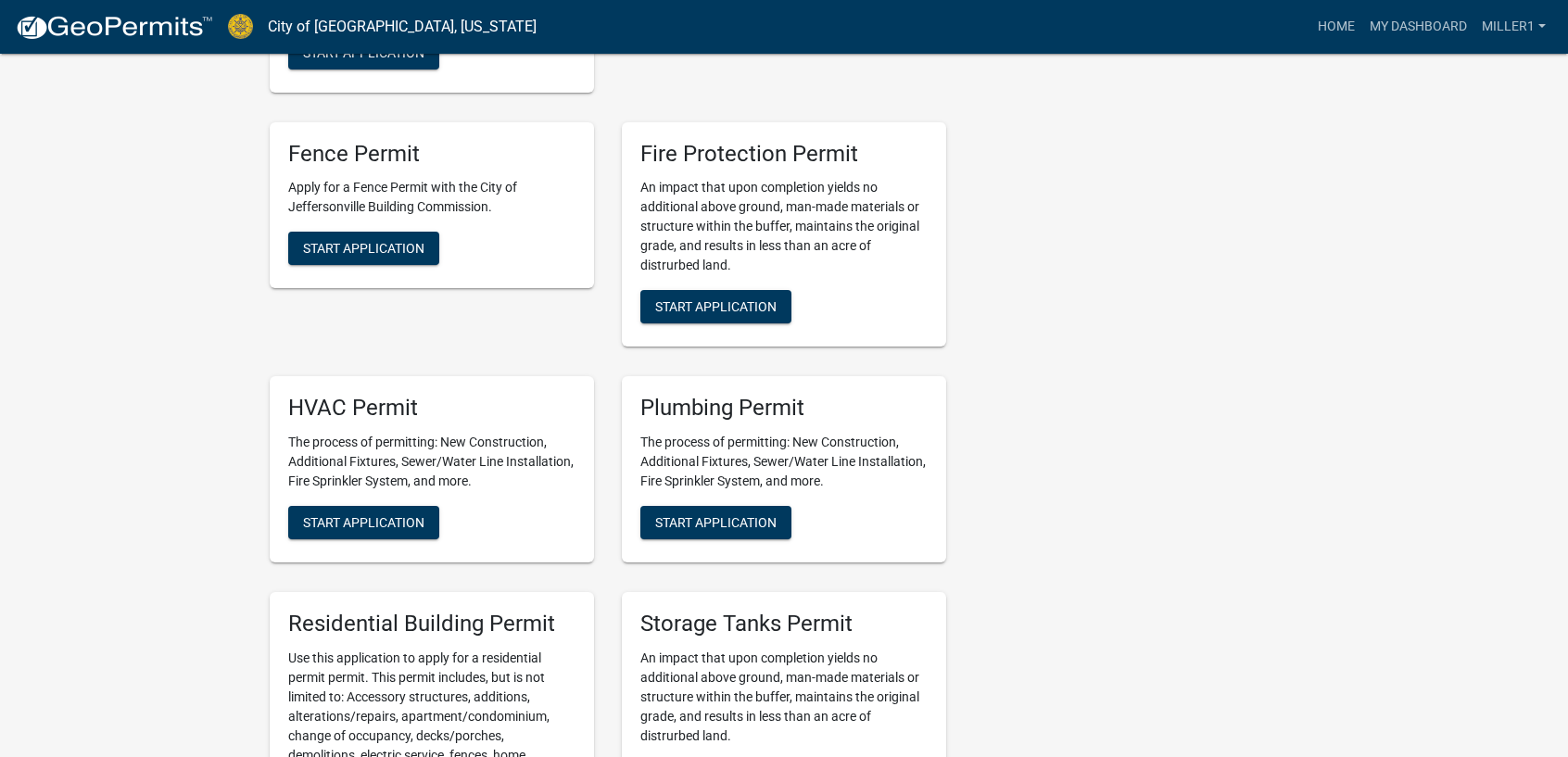
scroll to position [1019, 0]
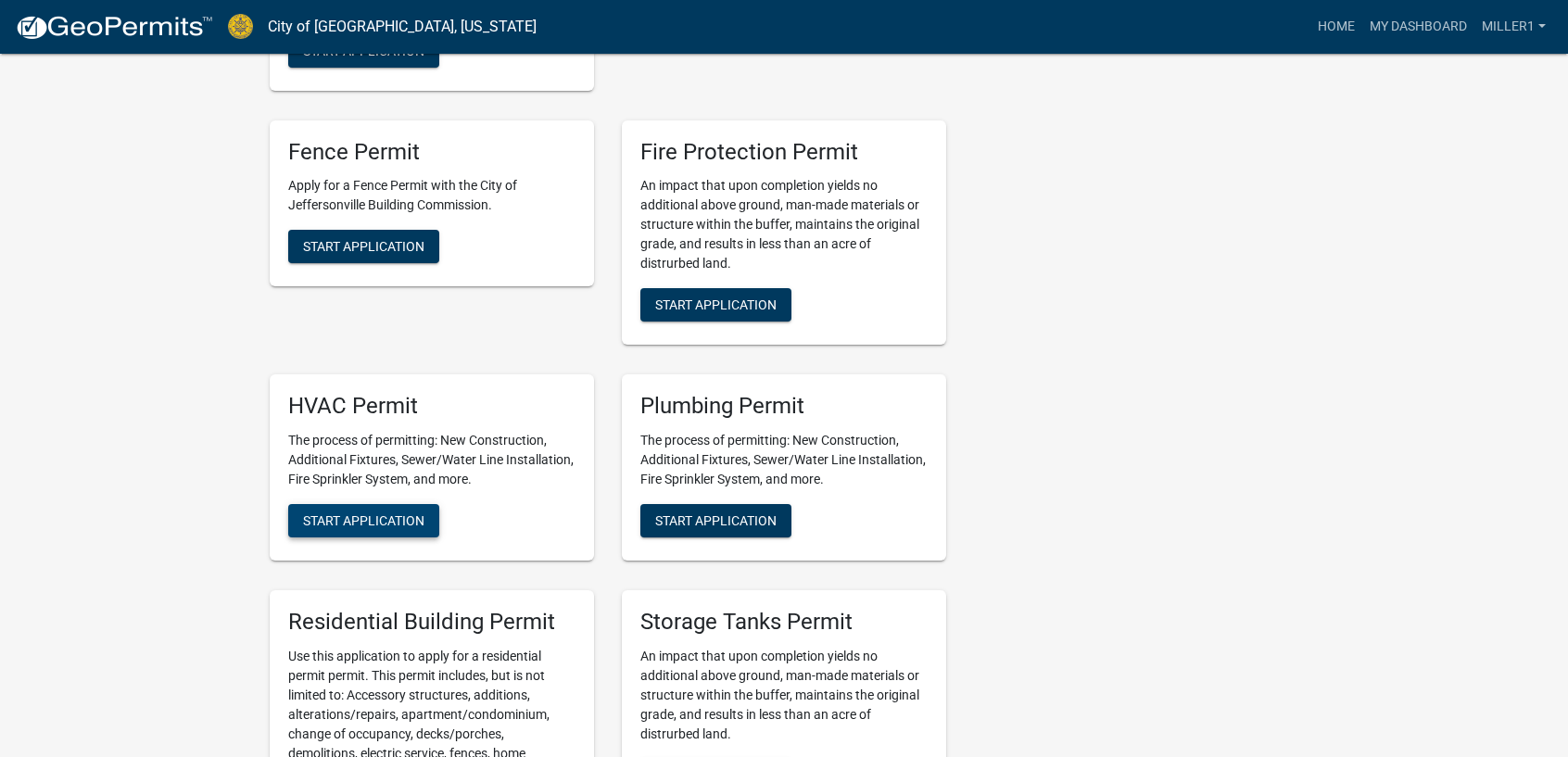
click at [385, 516] on span "Start Application" at bounding box center [364, 520] width 122 height 15
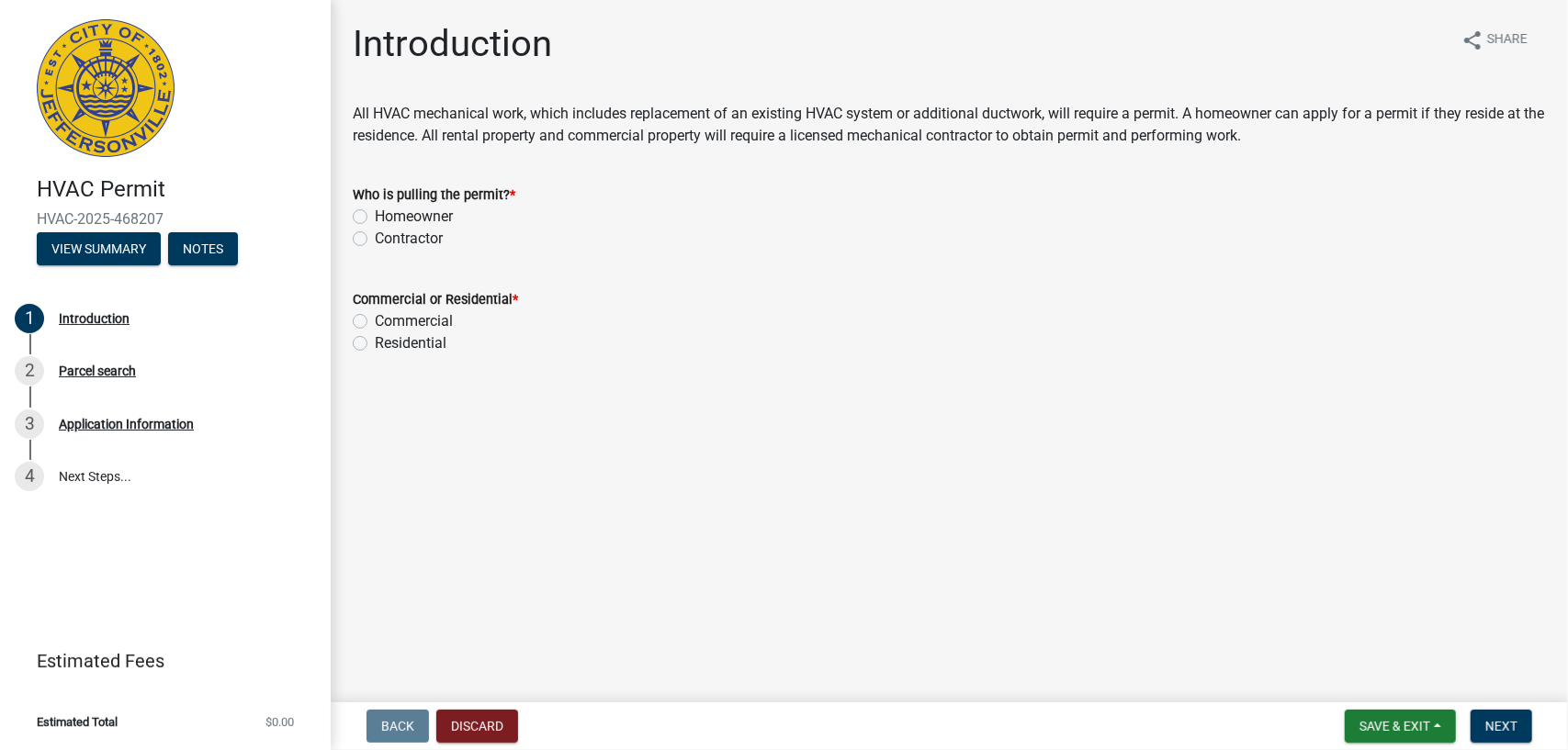
click at [375, 243] on label "Contractor" at bounding box center [409, 239] width 68 height 22
click at [375, 240] on input "Contractor" at bounding box center [381, 234] width 12 height 12
radio input "true"
click at [375, 349] on label "Residential" at bounding box center [411, 343] width 72 height 22
click at [375, 345] on input "Residential" at bounding box center [381, 338] width 12 height 12
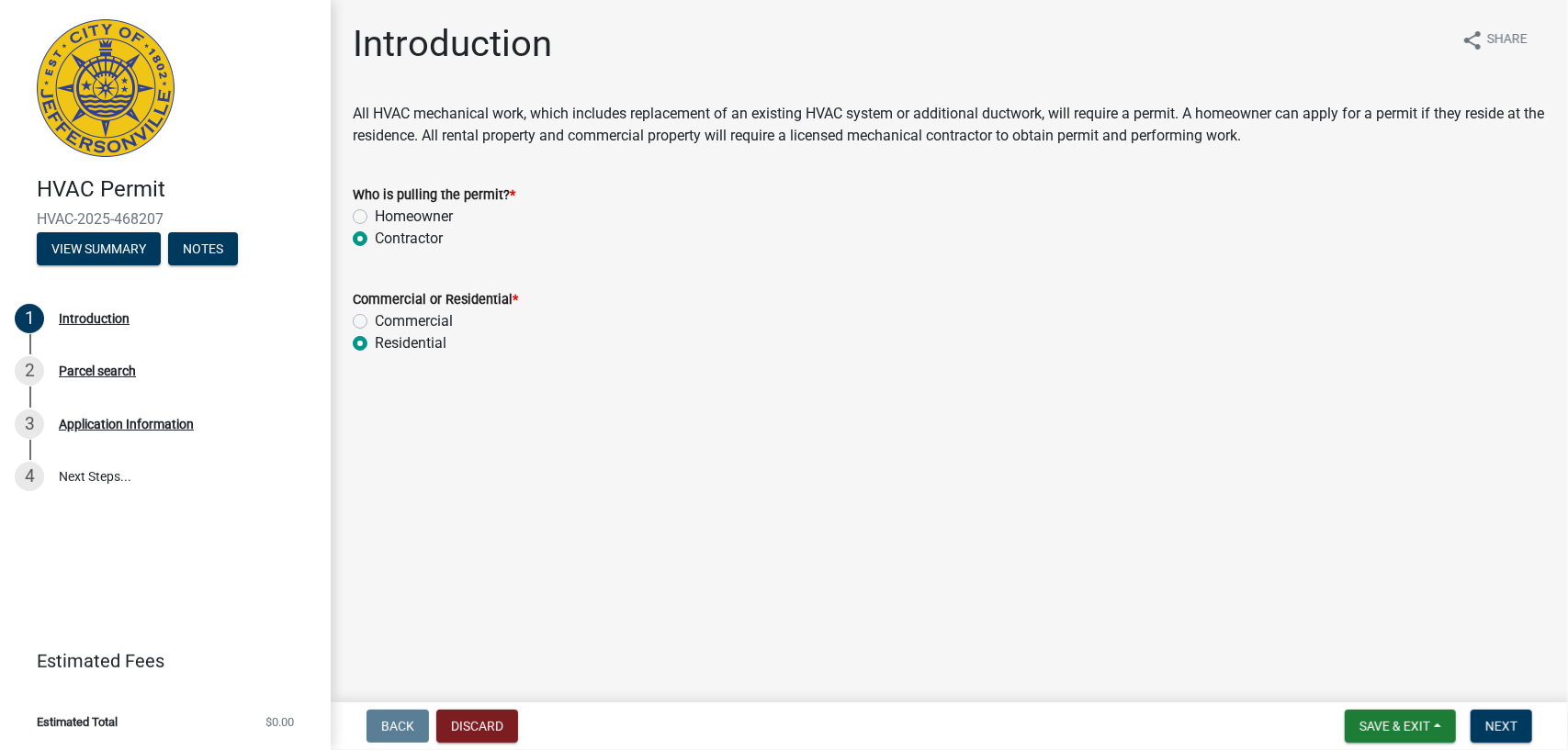
radio input "true"
click at [1510, 735] on button "Next" at bounding box center [1501, 727] width 61 height 33
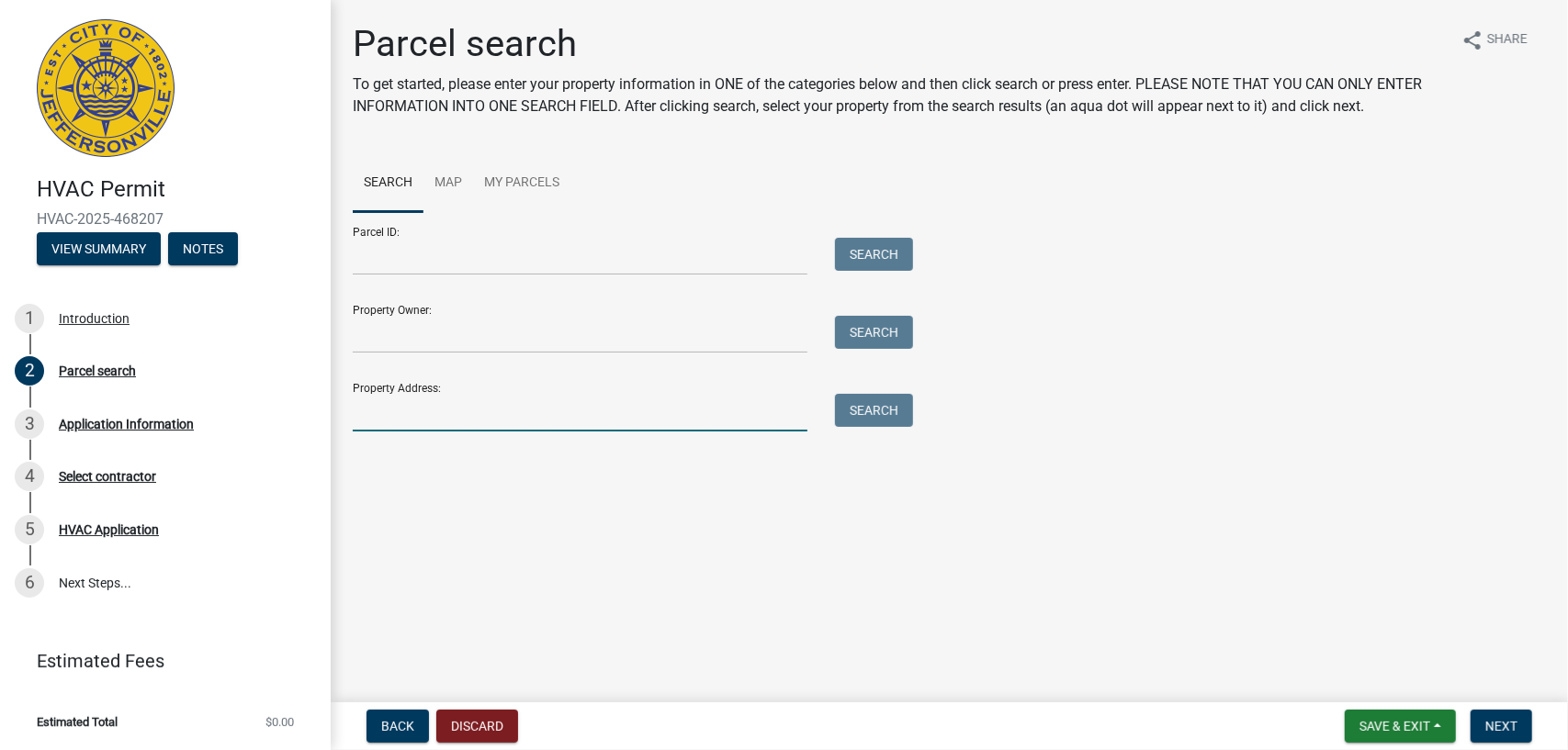
click at [402, 404] on input "Property Address:" at bounding box center [580, 412] width 455 height 38
type input "4219 SKYLAR"
click at [480, 731] on button "Discard" at bounding box center [478, 727] width 82 height 33
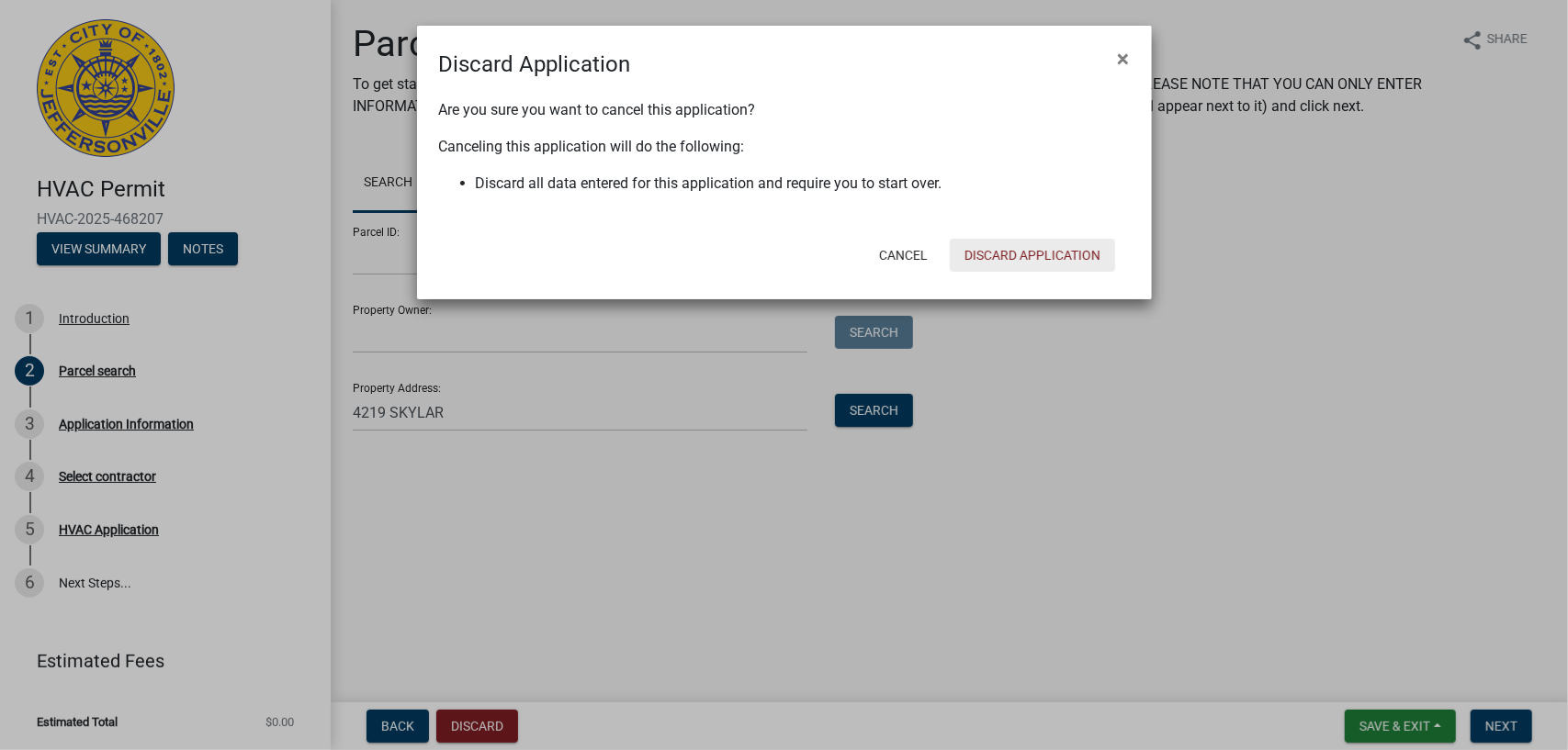
click at [1016, 245] on button "Discard Application" at bounding box center [1033, 255] width 166 height 33
